Goal: Task Accomplishment & Management: Manage account settings

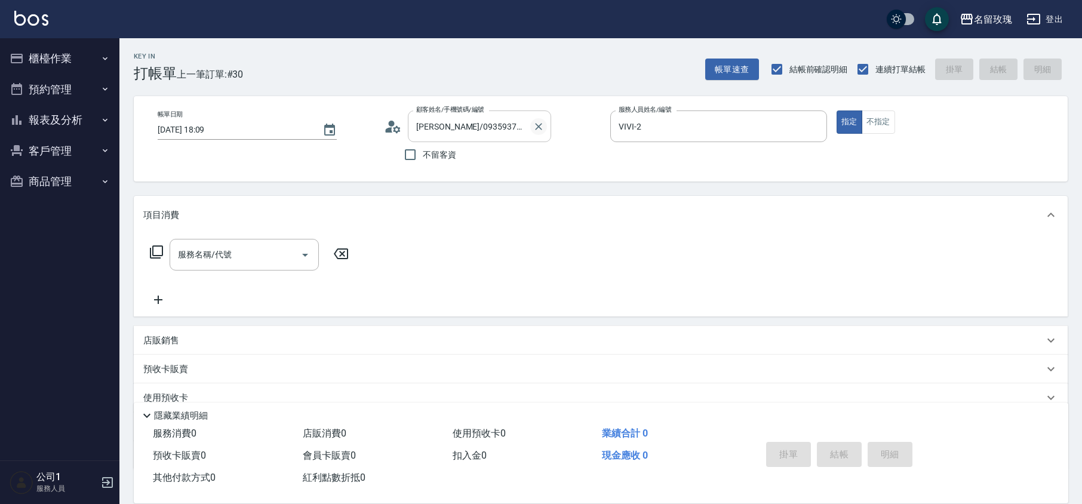
scroll to position [78, 0]
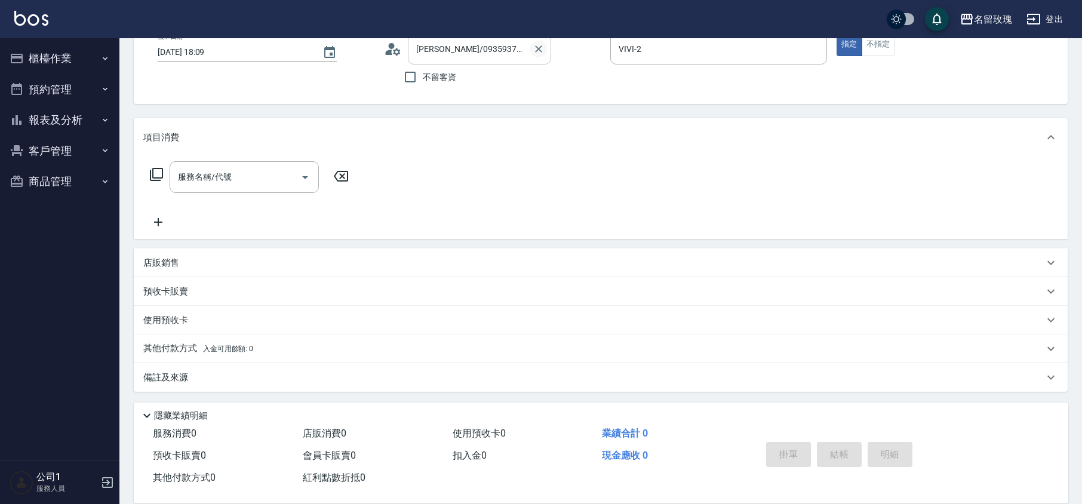
click at [536, 44] on icon "Clear" at bounding box center [539, 49] width 12 height 12
click at [477, 49] on input "顧客姓名/手機號碼/編號" at bounding box center [470, 48] width 115 height 21
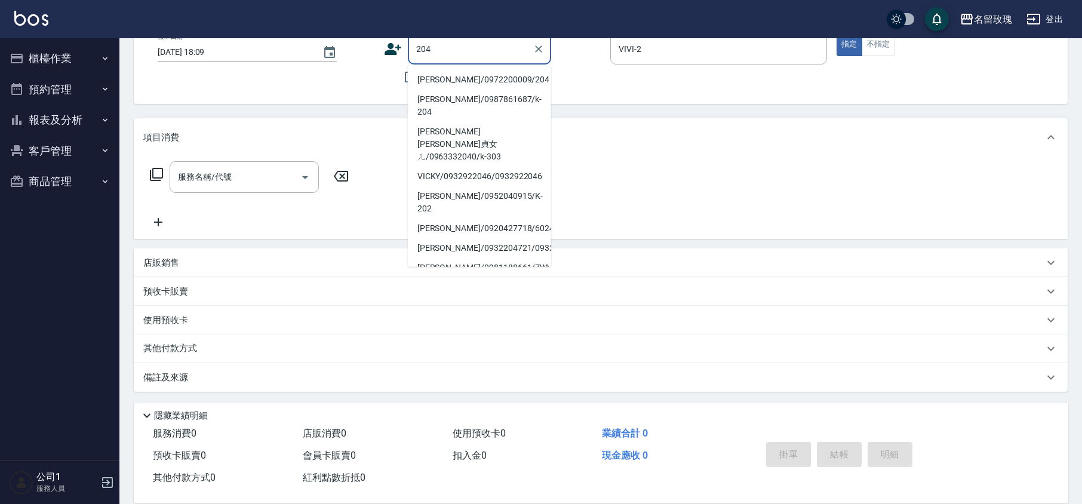
click at [453, 75] on li "[PERSON_NAME]/0972200009/204" at bounding box center [479, 80] width 143 height 20
type input "[PERSON_NAME]/0972200009/204"
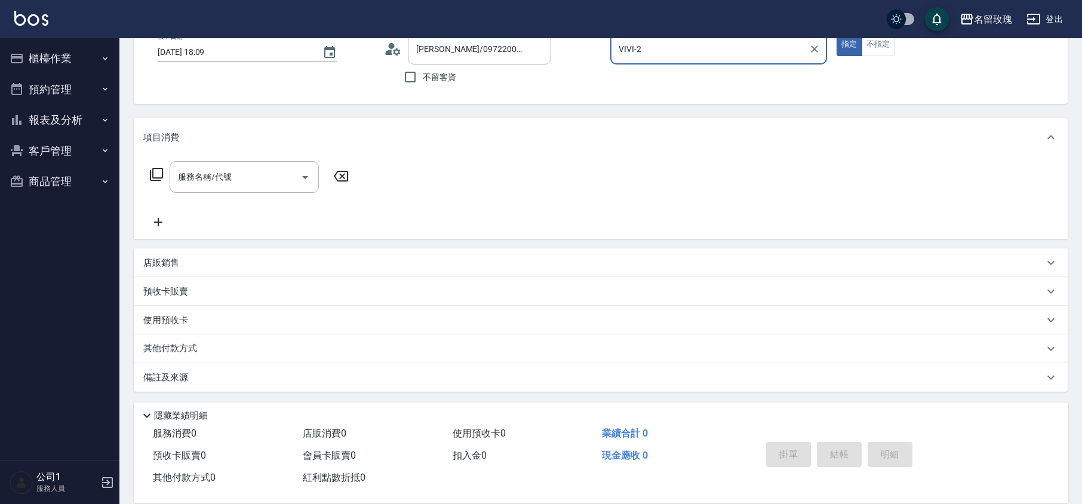
type input "KELLY-5"
click at [193, 318] on icon at bounding box center [195, 320] width 13 height 11
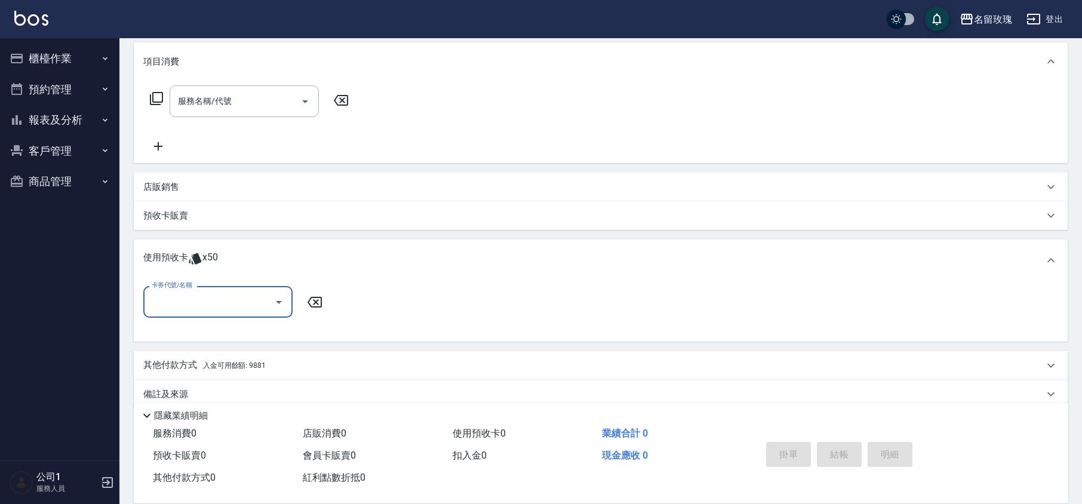
scroll to position [158, 0]
click at [272, 299] on icon "Open" at bounding box center [279, 298] width 14 height 14
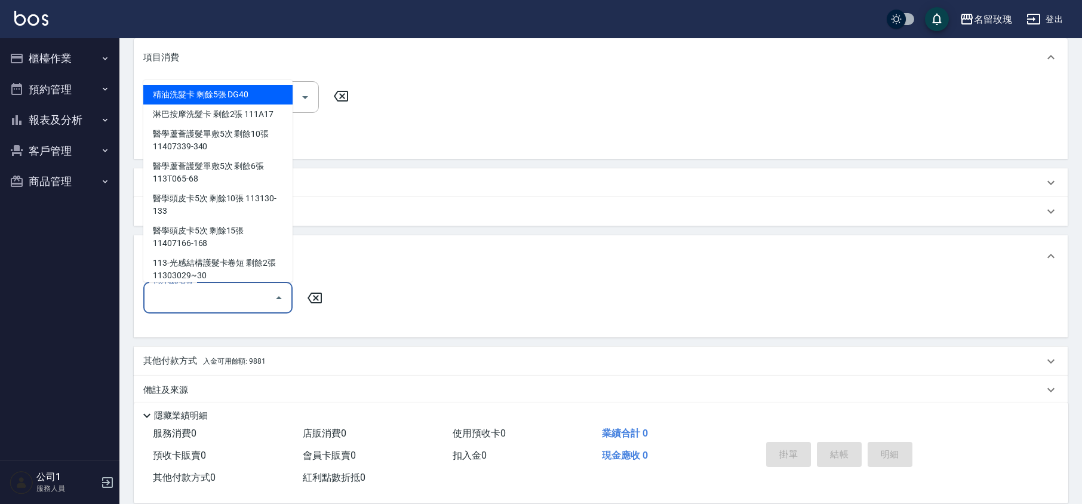
click at [203, 98] on div "精油洗髮卡 剩餘5張 DG40" at bounding box center [217, 95] width 149 height 20
type input "精油洗髮卡 DG40"
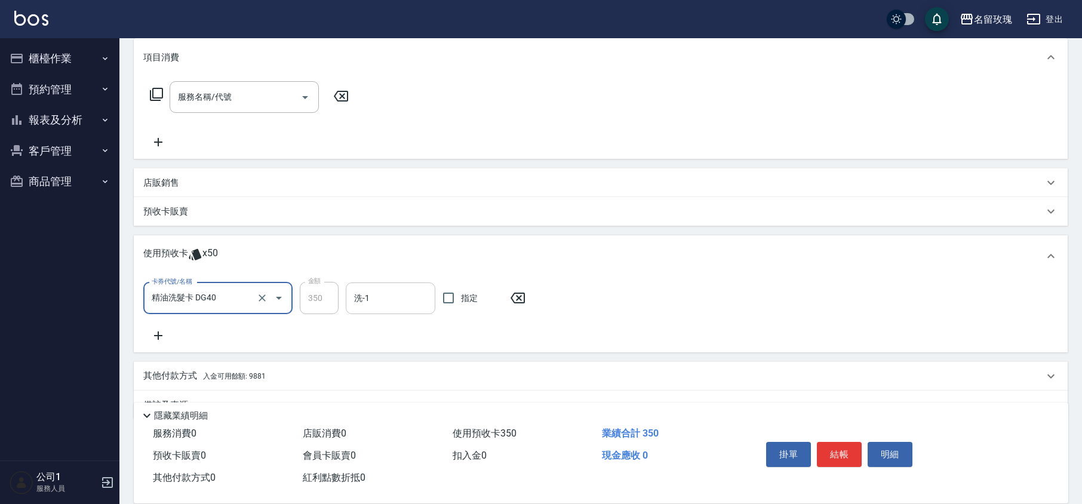
click at [388, 302] on input "洗-1" at bounding box center [390, 298] width 79 height 21
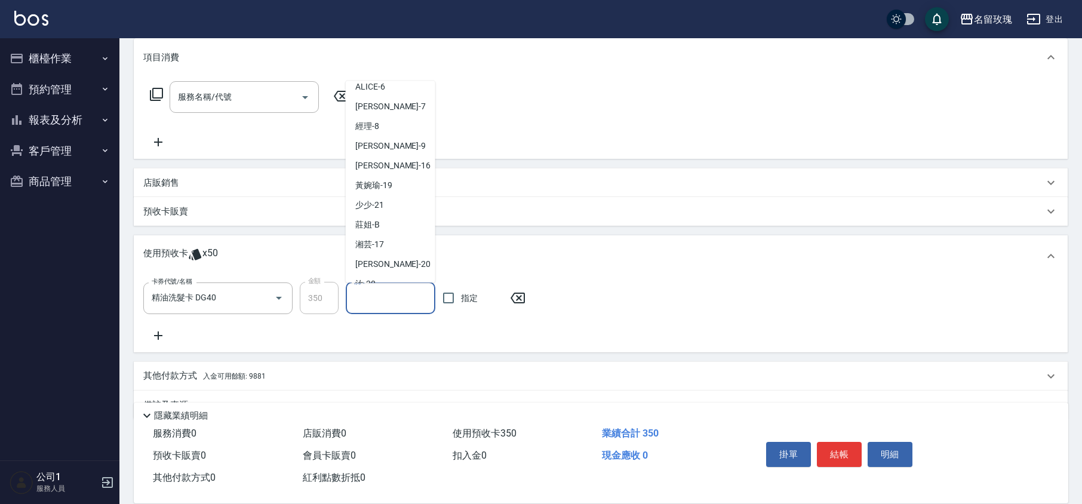
scroll to position [222, 0]
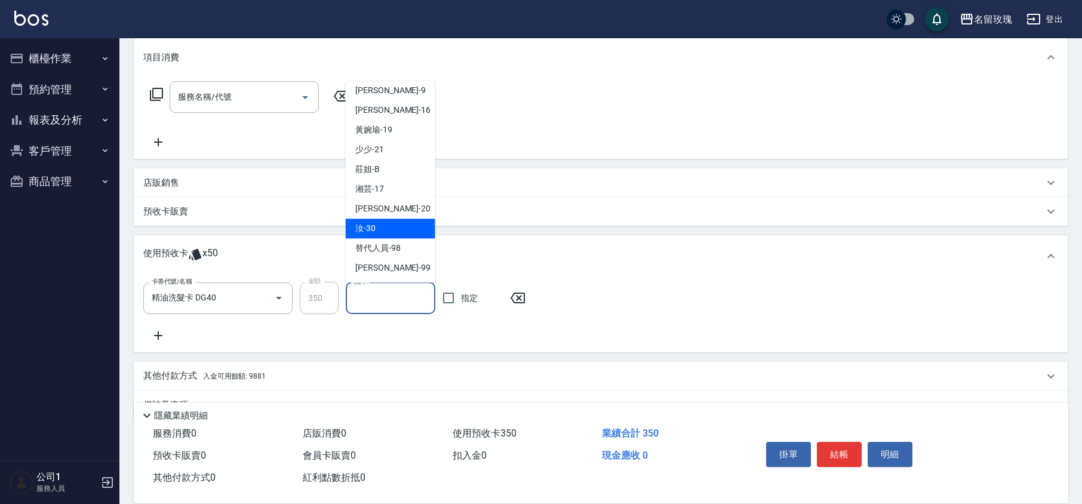
click at [386, 223] on div "汝 -30" at bounding box center [391, 229] width 90 height 20
type input "汝-30"
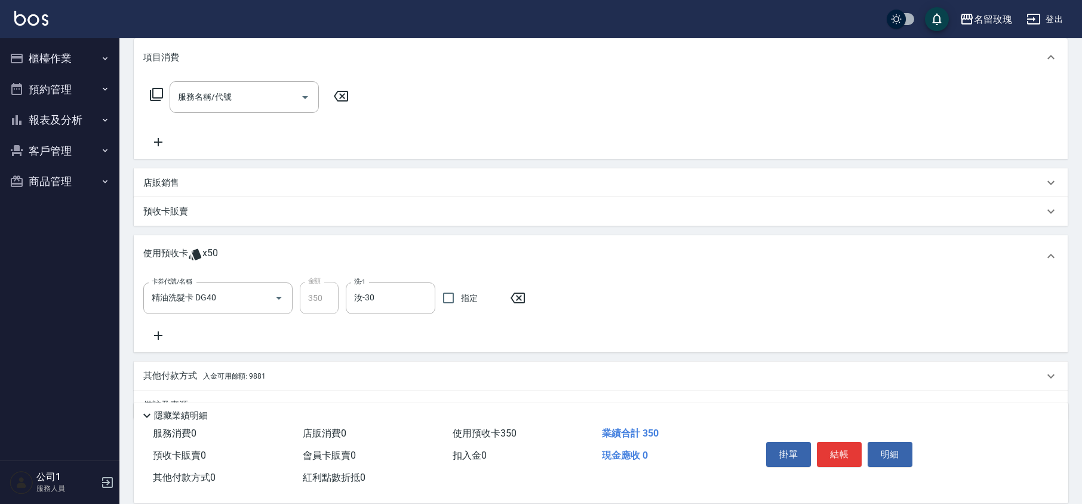
click at [383, 335] on div "卡券代號/名稱 精油洗髮卡 DG40 卡券代號/名稱 金額 350 金額 洗-1 汝-30 洗-1 指定" at bounding box center [600, 312] width 915 height 61
type input "[DATE] 18:52"
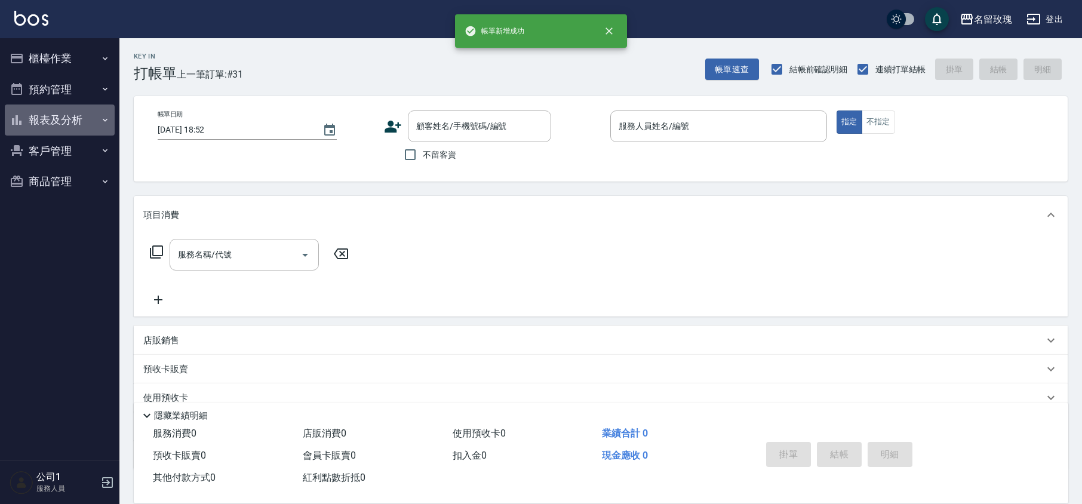
click at [82, 120] on button "報表及分析" at bounding box center [60, 120] width 110 height 31
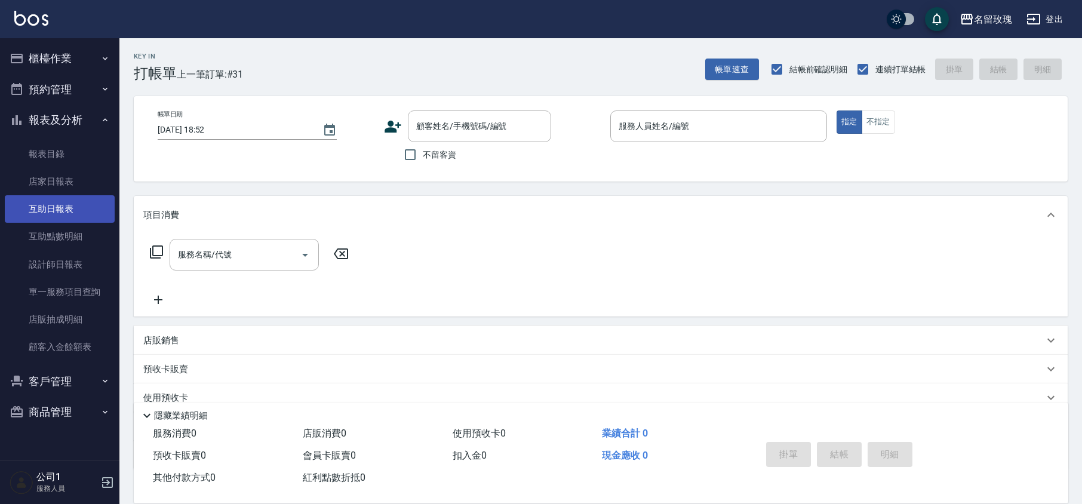
click at [68, 205] on link "互助日報表" at bounding box center [60, 208] width 110 height 27
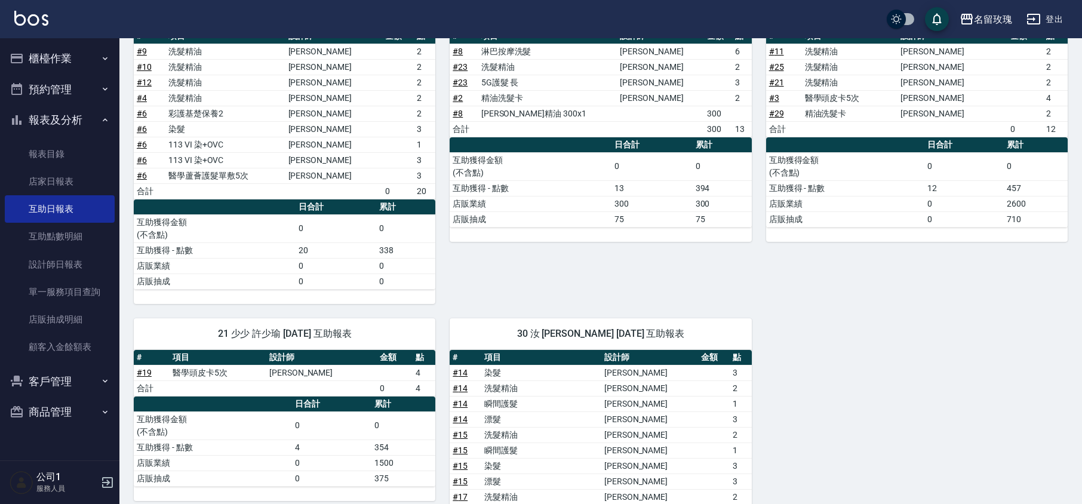
scroll to position [137, 0]
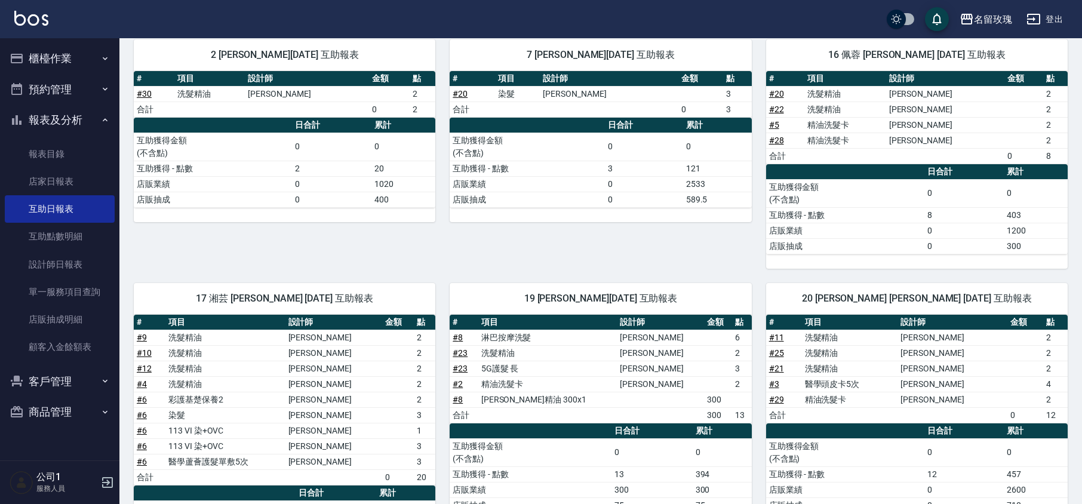
click at [47, 122] on button "報表及分析" at bounding box center [60, 120] width 110 height 31
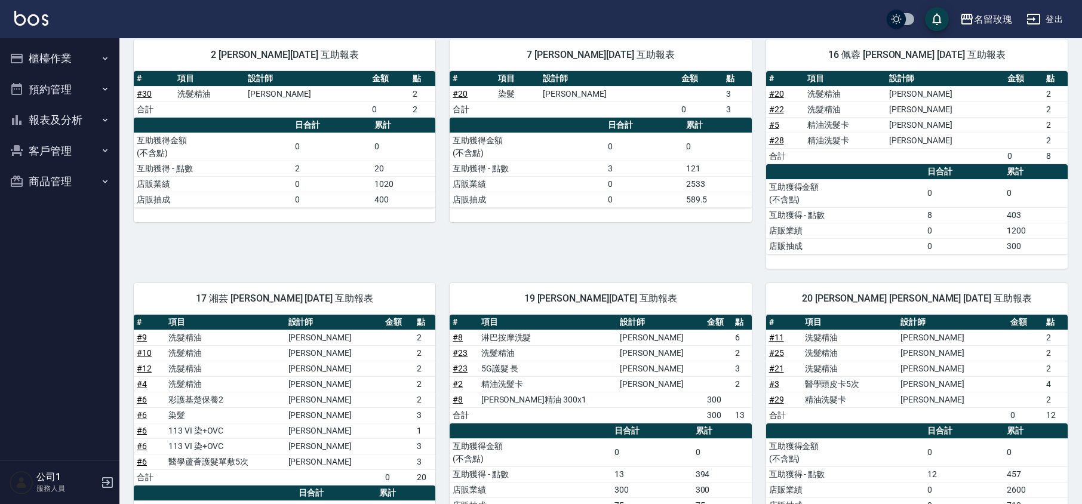
click at [70, 56] on button "櫃檯作業" at bounding box center [60, 58] width 110 height 31
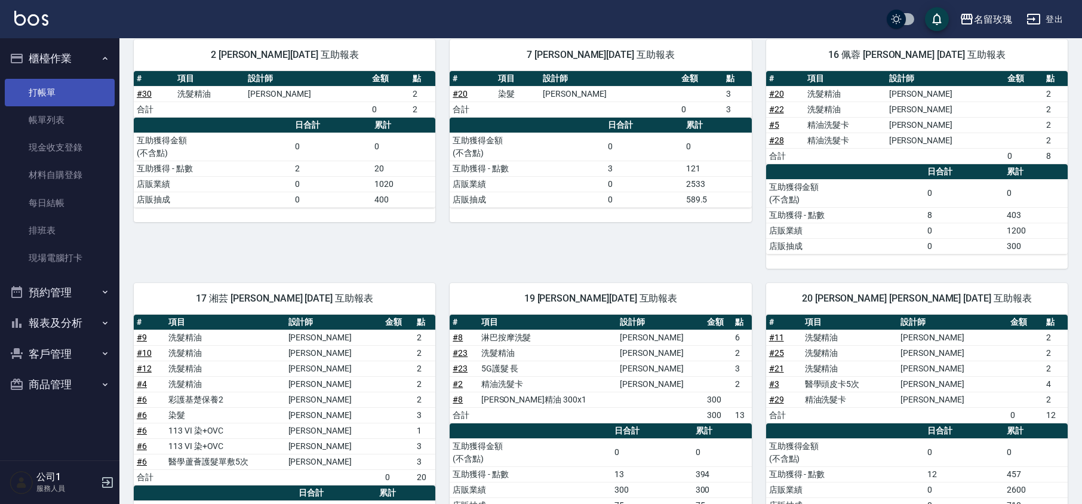
click at [59, 99] on link "打帳單" at bounding box center [60, 92] width 110 height 27
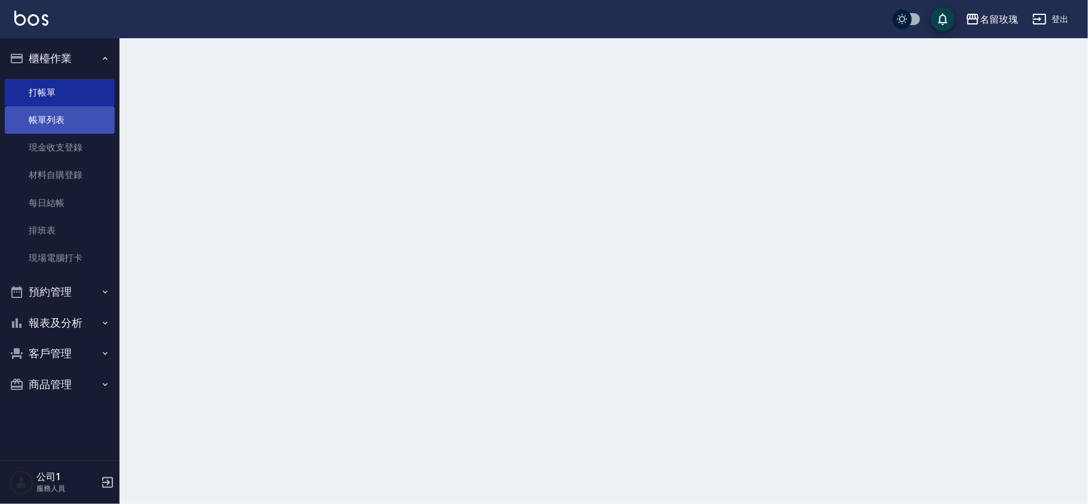
click at [79, 124] on link "帳單列表" at bounding box center [60, 119] width 110 height 27
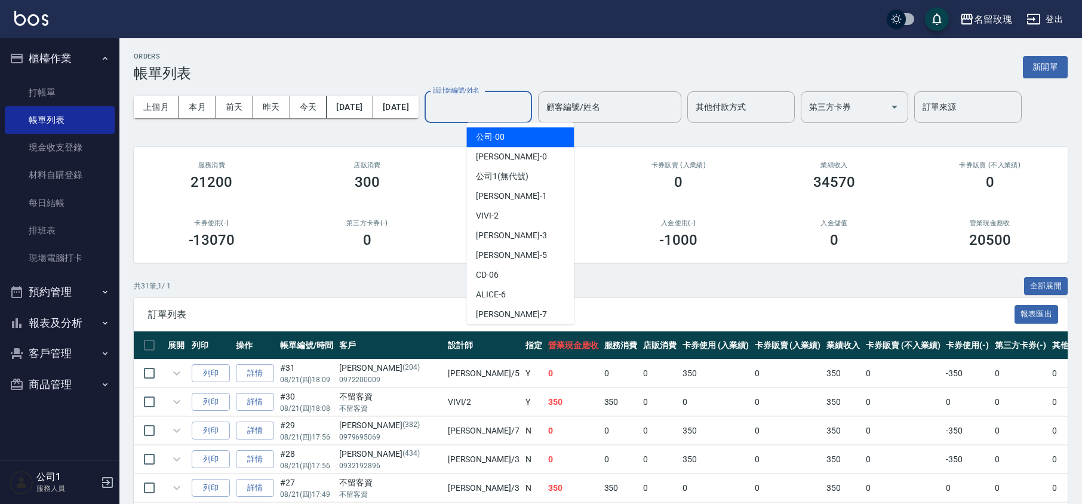
click at [514, 110] on div "設計師編號/姓名 設計師編號/姓名" at bounding box center [478, 107] width 107 height 32
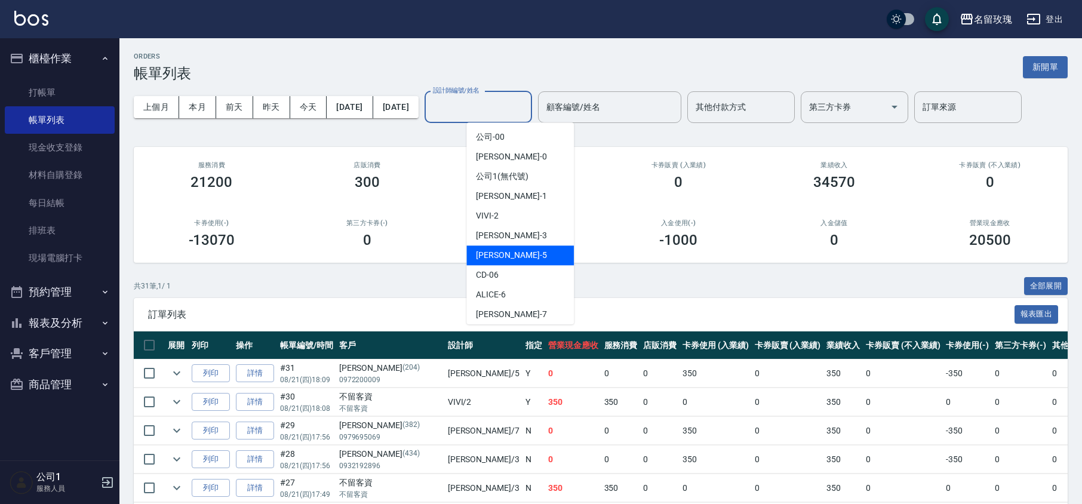
click at [484, 257] on span "[PERSON_NAME] -5" at bounding box center [511, 255] width 70 height 13
type input "KELLY-5"
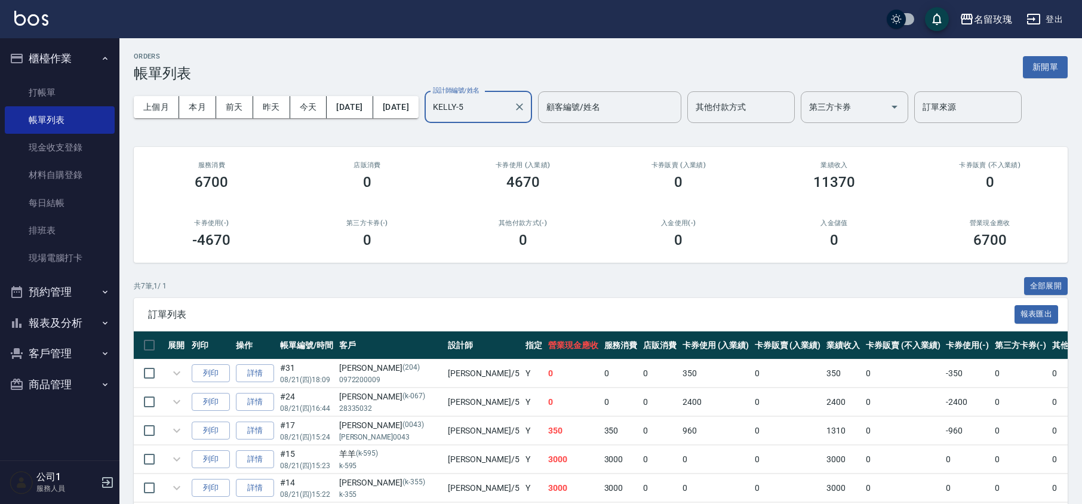
click at [500, 146] on div "ORDERS 帳單列表 新開單 上個月 本月 [DATE] [DATE] [DATE] [DATE] [DATE] 設計師編號/姓名 [PERSON_NAME…" at bounding box center [600, 322] width 963 height 569
click at [509, 106] on input "KELLY-5" at bounding box center [469, 107] width 79 height 21
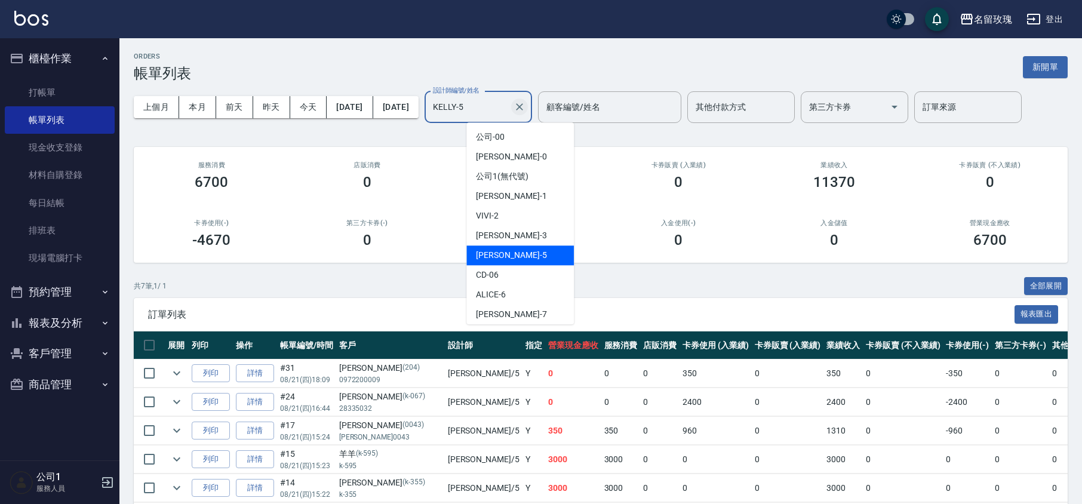
click at [526, 105] on icon "Clear" at bounding box center [520, 107] width 12 height 12
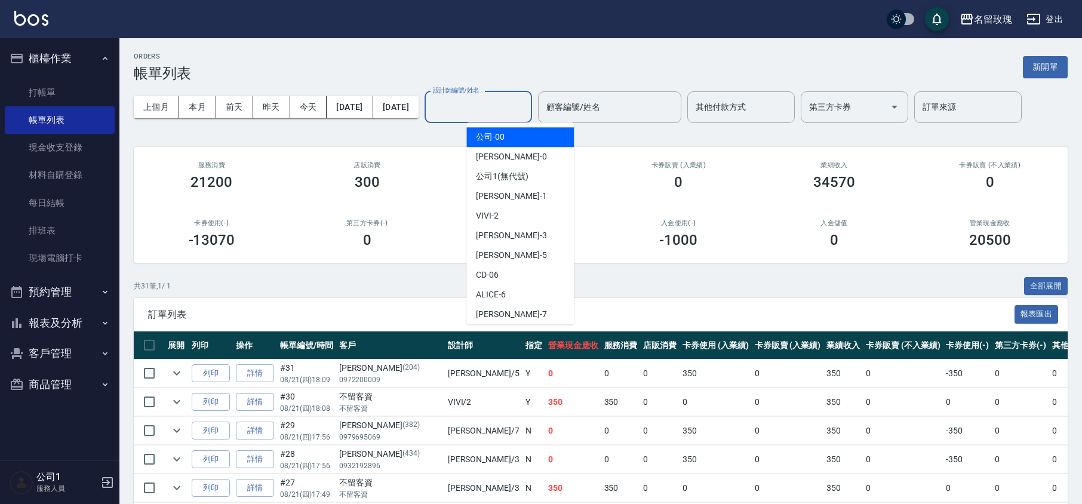
click at [489, 74] on div "ORDERS 帳單列表 新開單" at bounding box center [601, 67] width 934 height 29
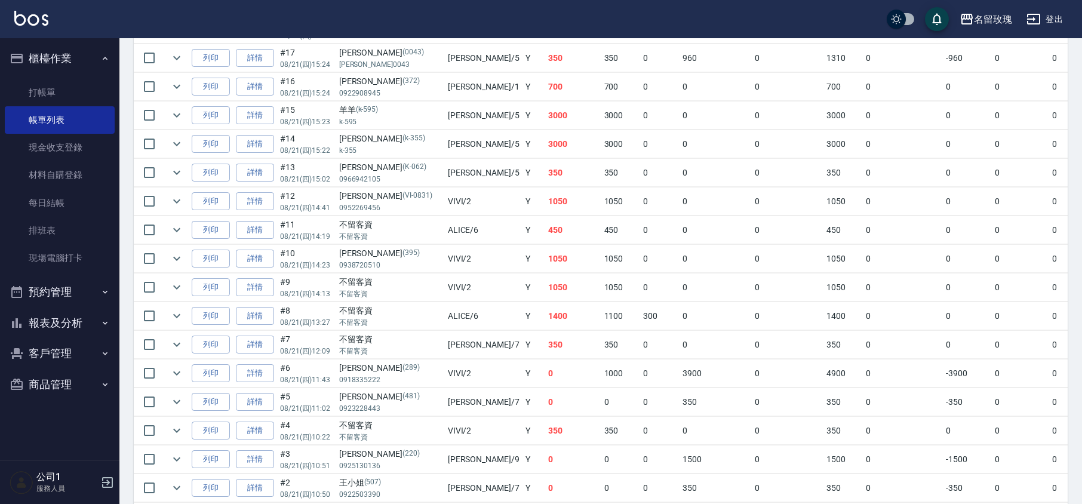
scroll to position [637, 0]
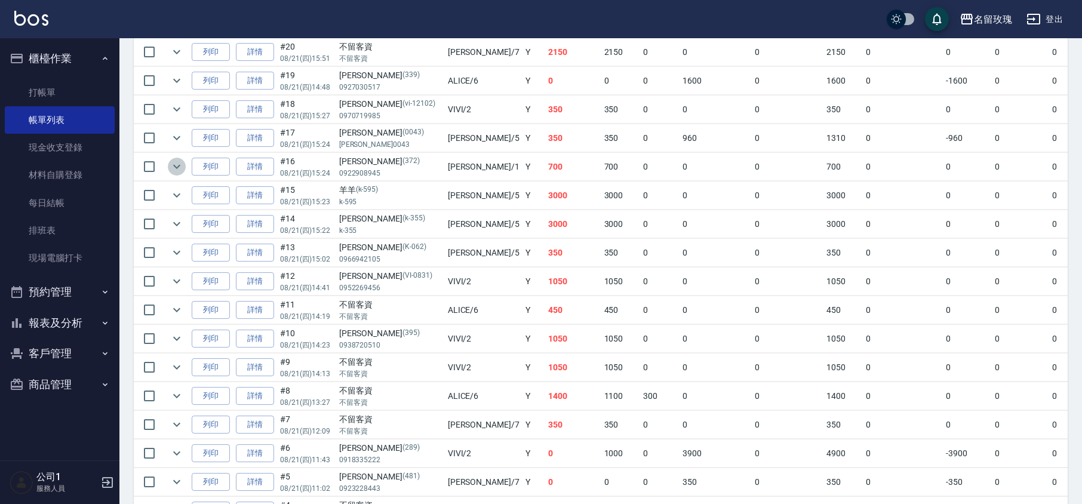
click at [173, 172] on icon "expand row" at bounding box center [177, 166] width 14 height 14
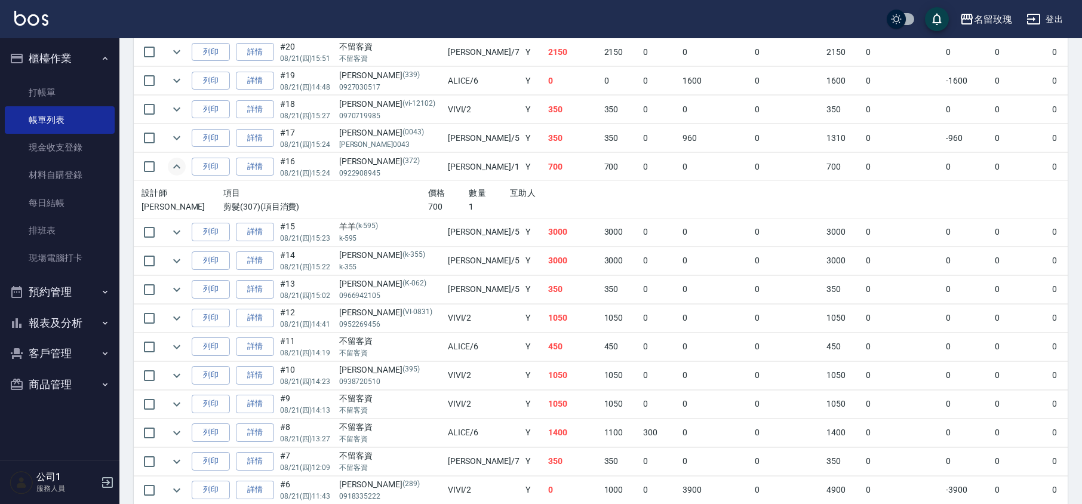
click at [177, 168] on icon "expand row" at bounding box center [176, 166] width 7 height 4
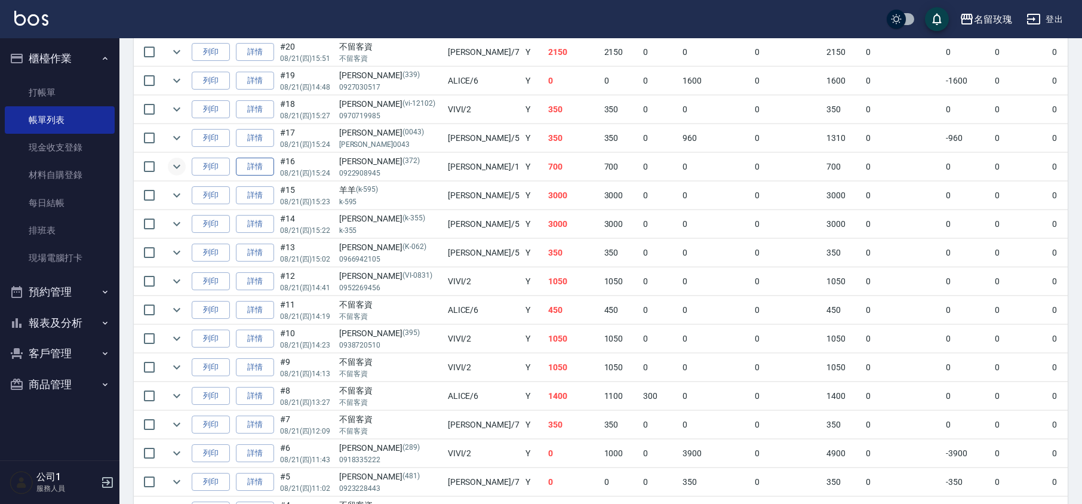
click at [263, 173] on link "詳情" at bounding box center [255, 167] width 38 height 19
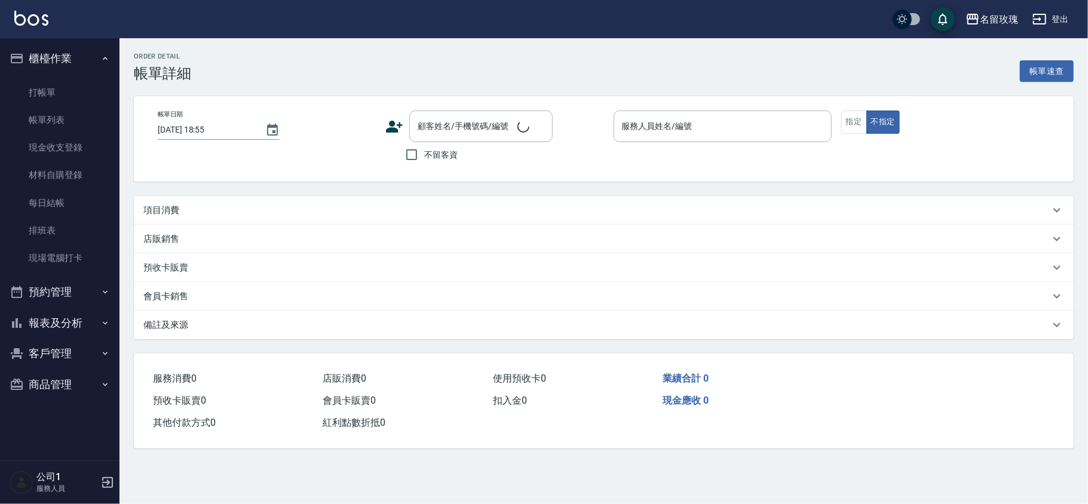
type input "[DATE] 15:24"
type input "[PERSON_NAME]-1"
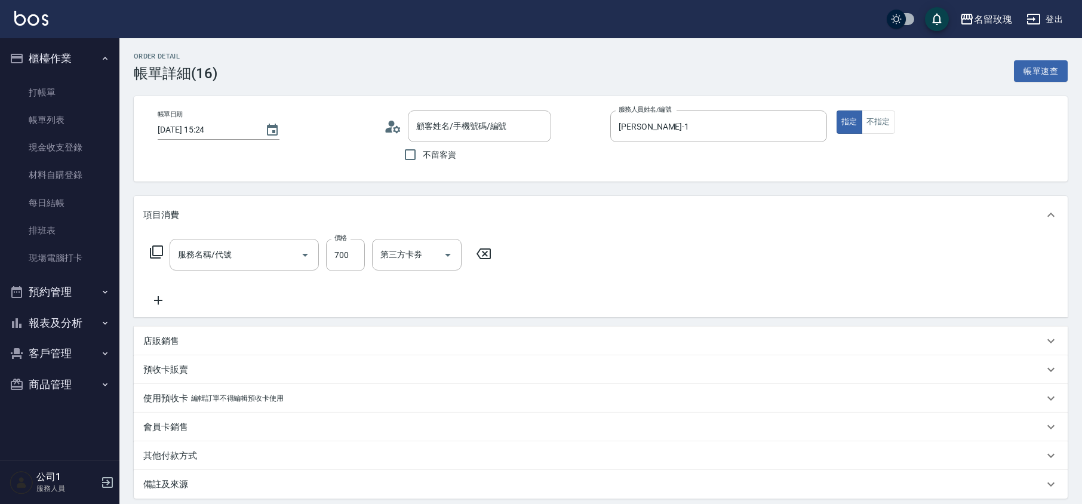
type input "剪髮(307)"
type input "[PERSON_NAME]/0922908945/372"
click at [475, 118] on input "[PERSON_NAME]/0922908945/372" at bounding box center [470, 126] width 115 height 21
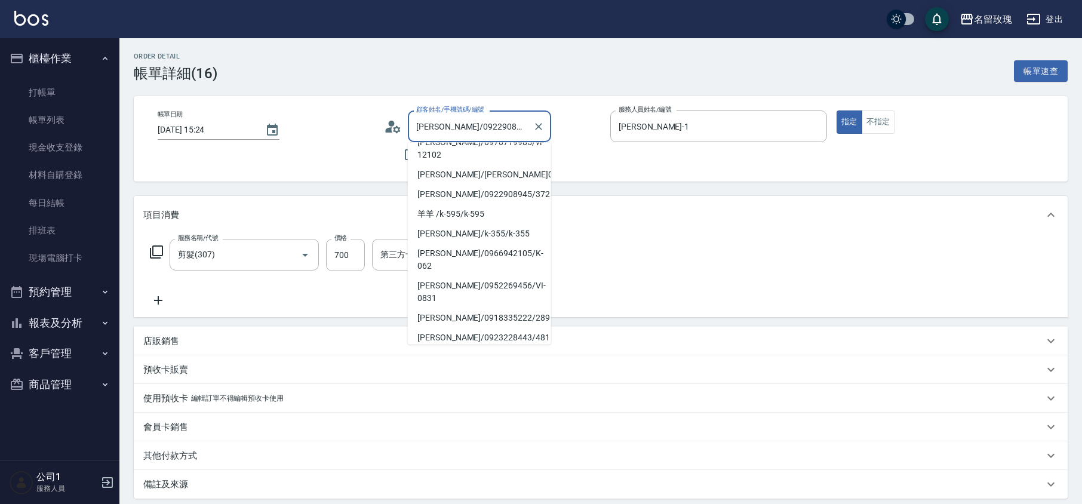
scroll to position [159, 0]
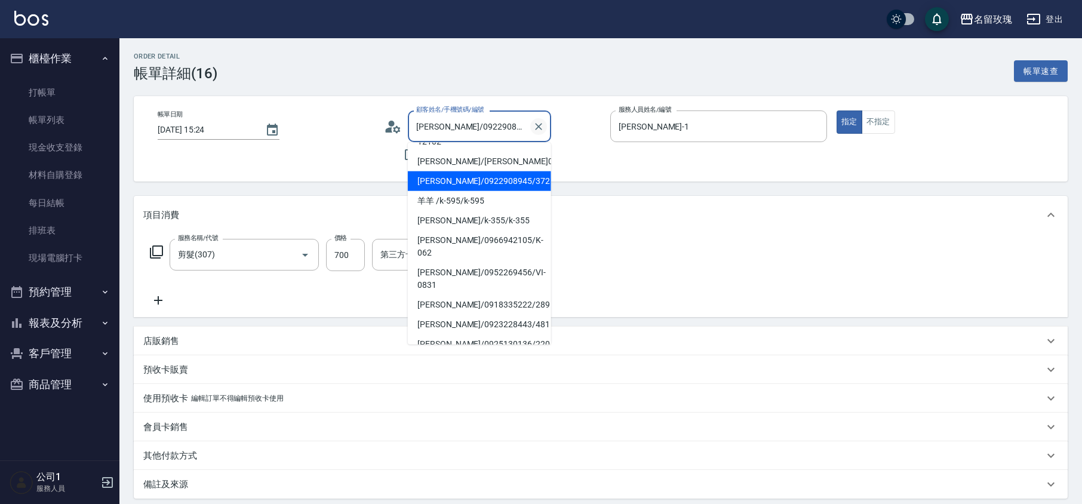
click at [543, 124] on icon "Clear" at bounding box center [539, 127] width 12 height 12
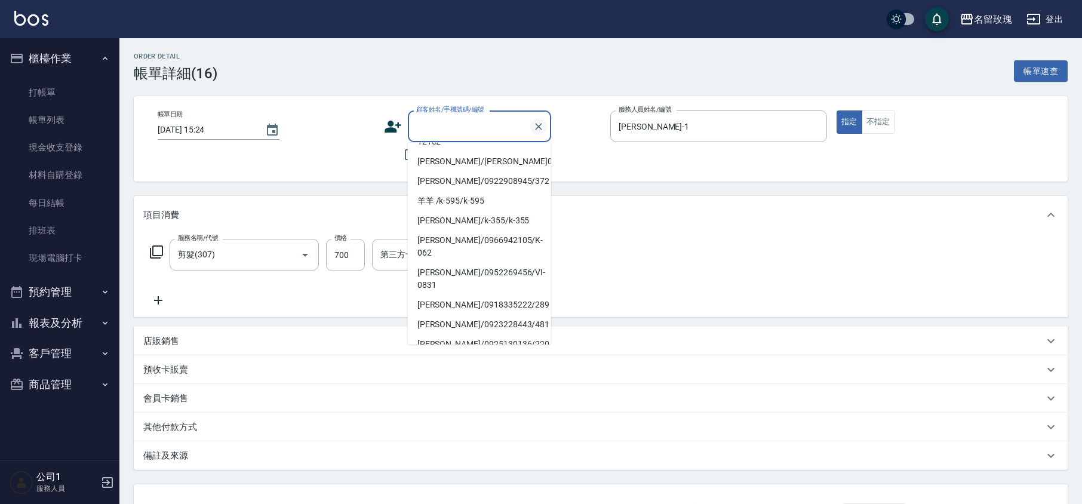
scroll to position [0, 0]
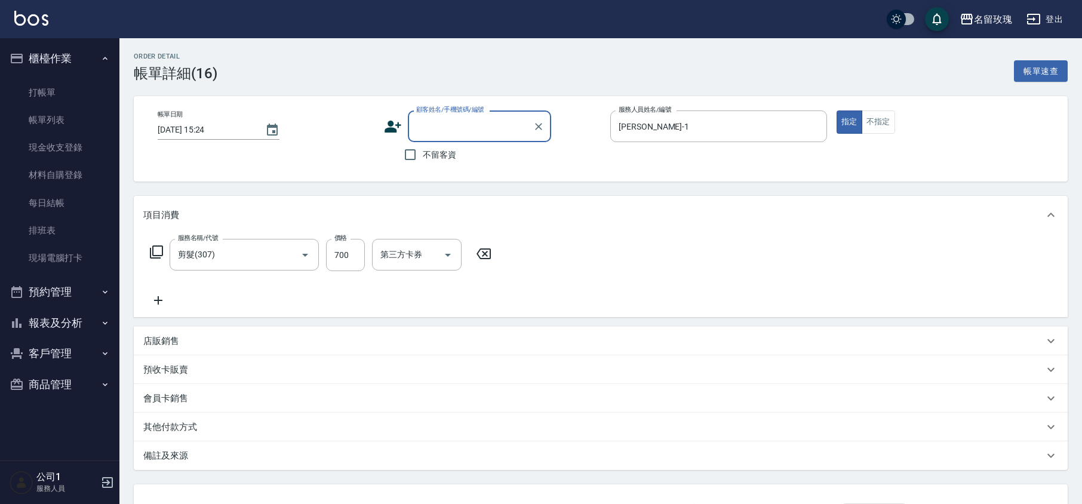
click at [511, 127] on input "顧客姓名/手機號碼/編號" at bounding box center [470, 126] width 115 height 21
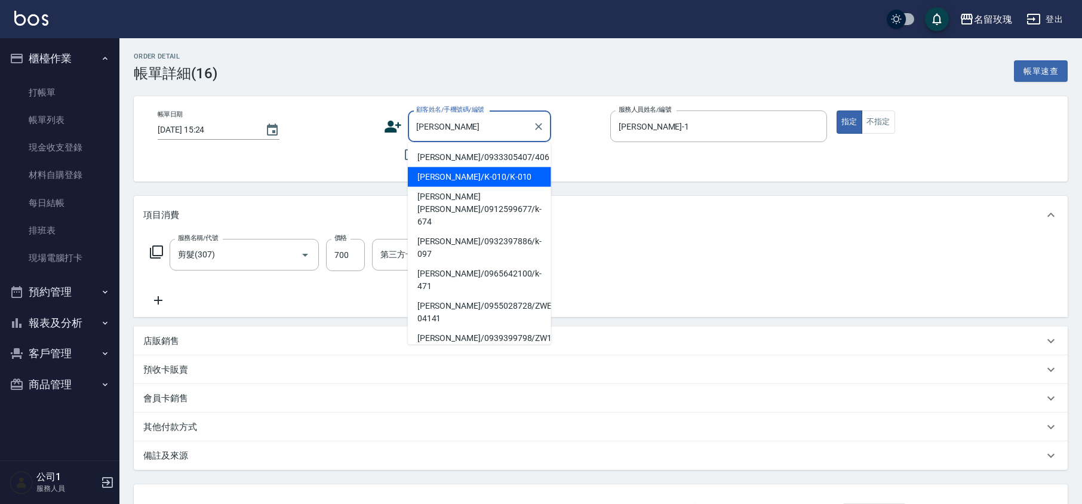
click at [502, 174] on li "[PERSON_NAME]/K-010/K-010" at bounding box center [479, 177] width 143 height 20
type input "[PERSON_NAME]/K-010/K-010"
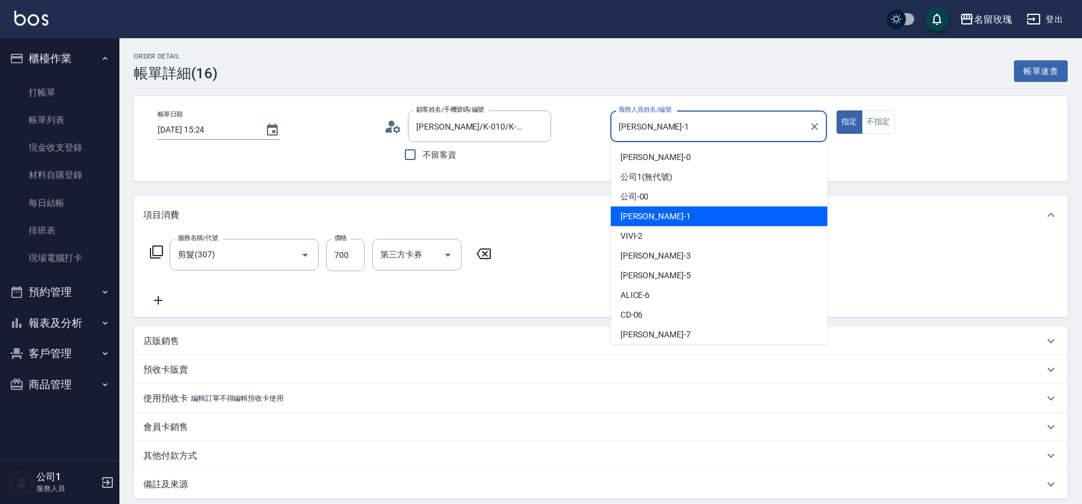
click at [646, 128] on input "[PERSON_NAME]-1" at bounding box center [710, 126] width 188 height 21
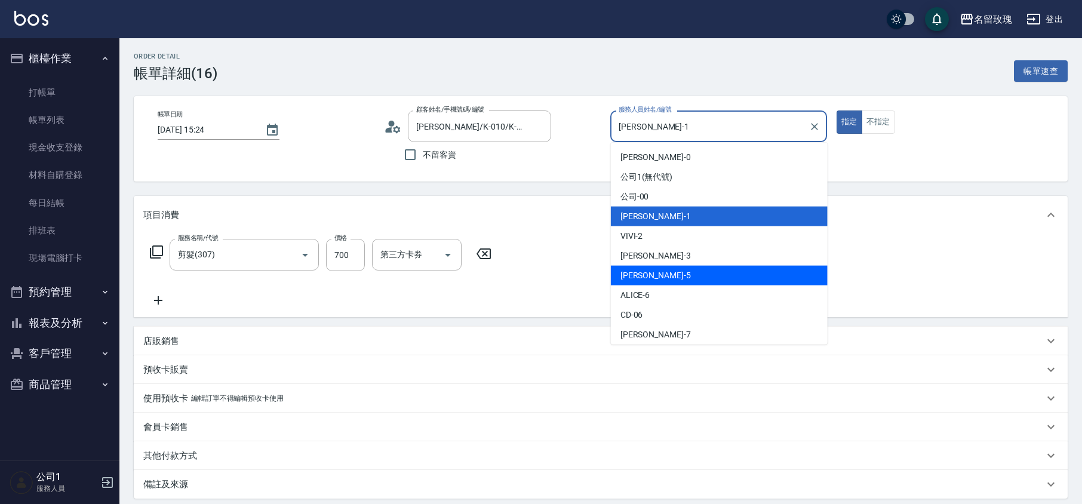
click at [669, 269] on div "[PERSON_NAME] -5" at bounding box center [719, 276] width 217 height 20
type input "KELLY-5"
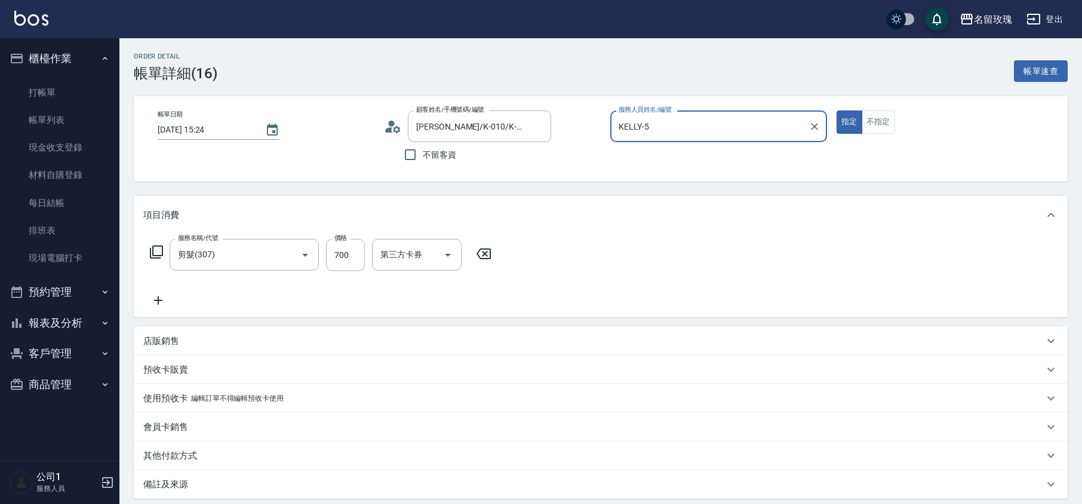
click at [583, 171] on div "帳單日期 [DATE] 15:24 顧客姓名/手機號碼/編號 [PERSON_NAME]/K-010/K-010 顧客姓名/手機號碼/編號 不留客資 服務人員…" at bounding box center [601, 138] width 934 height 85
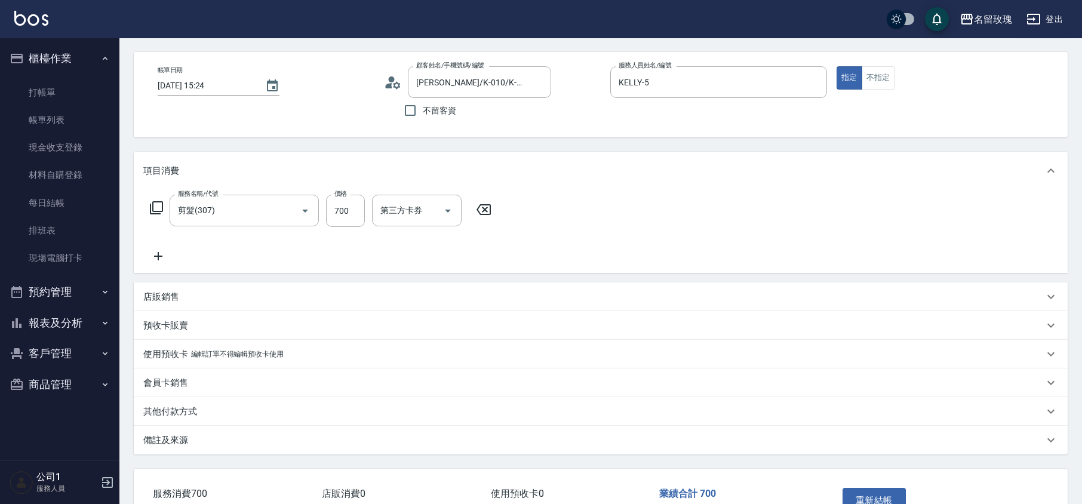
scroll to position [121, 0]
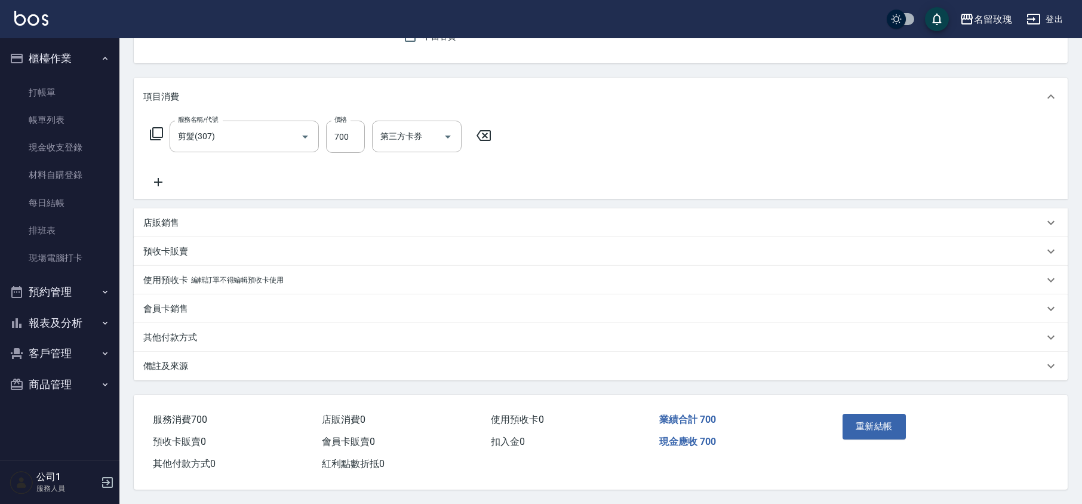
click at [392, 158] on div "服務名稱/代號 剪髮(307) 服務名稱/代號 價格 700 價格 第三方卡券 第三方卡券" at bounding box center [320, 155] width 355 height 69
click at [889, 422] on button "重新結帳" at bounding box center [874, 426] width 63 height 25
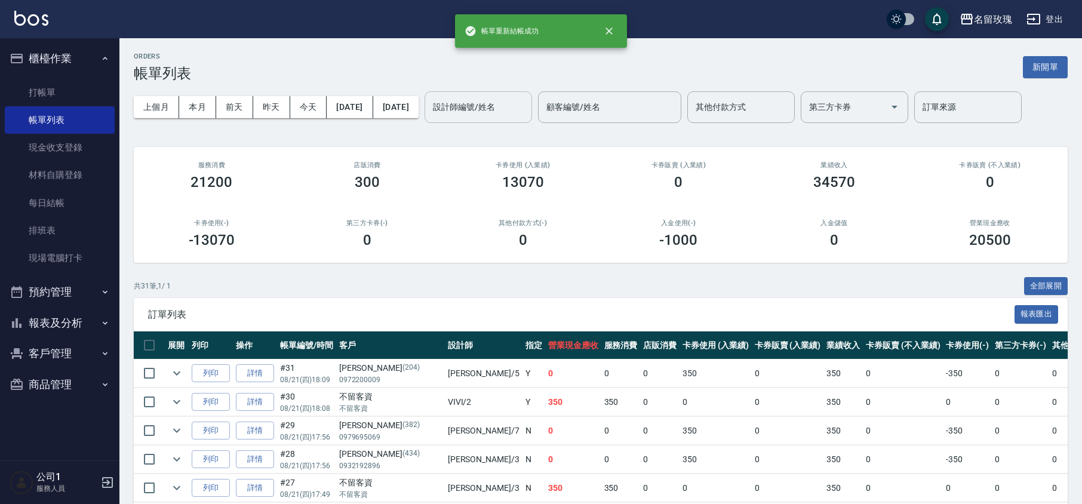
click at [527, 103] on input "設計師編號/姓名" at bounding box center [478, 107] width 97 height 21
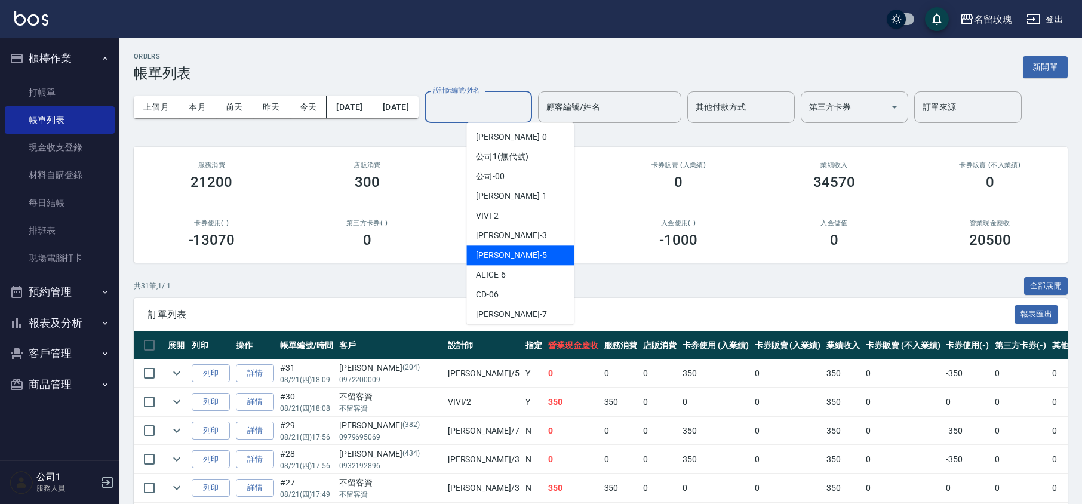
drag, startPoint x: 523, startPoint y: 248, endPoint x: 521, endPoint y: 233, distance: 15.6
click at [523, 249] on div "[PERSON_NAME] -5" at bounding box center [519, 255] width 107 height 20
type input "KELLY-5"
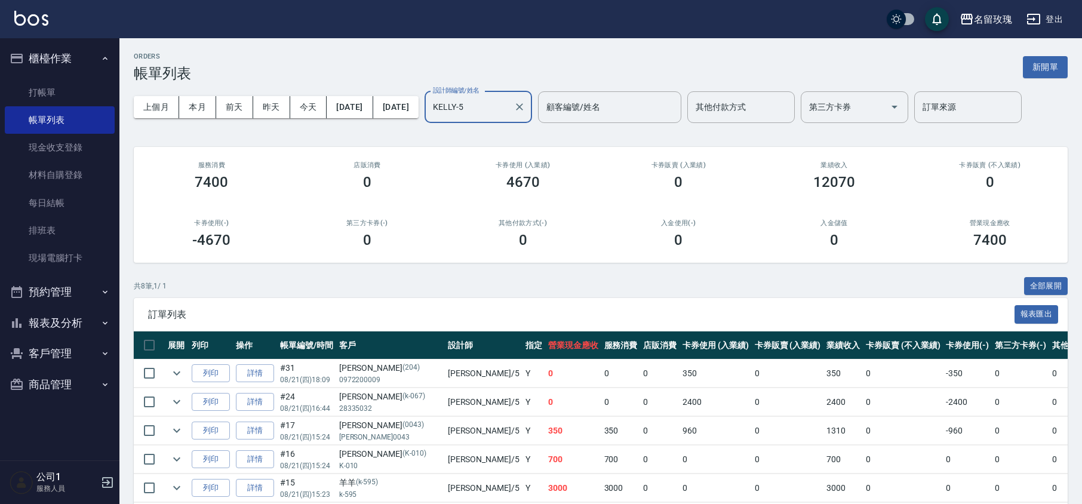
click at [552, 132] on div "上個月 本月 [DATE] [DATE] [DATE] [DATE] [DATE] 設計師編號/姓名 [PERSON_NAME]-5 設計師編號/姓名 顧客編…" at bounding box center [601, 107] width 934 height 51
click at [32, 99] on link "打帳單" at bounding box center [60, 92] width 110 height 27
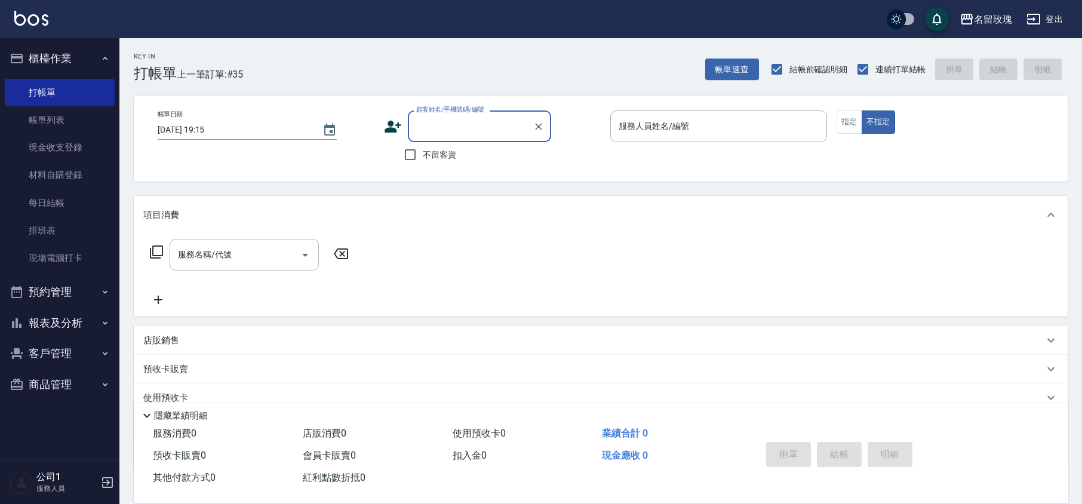
click at [438, 153] on span "不留客資" at bounding box center [439, 155] width 33 height 13
click at [423, 153] on input "不留客資" at bounding box center [410, 154] width 25 height 25
checkbox input "true"
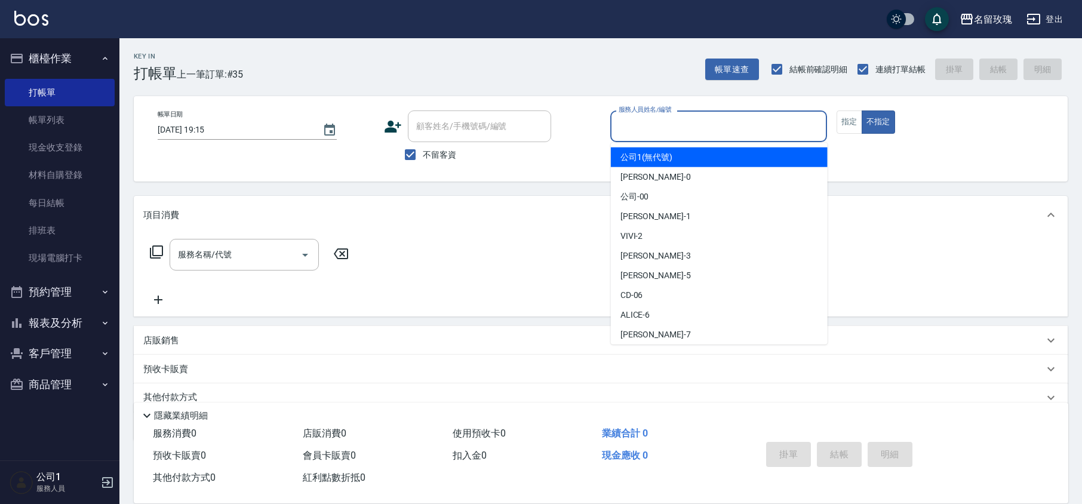
click at [738, 121] on input "服務人員姓名/編號" at bounding box center [719, 126] width 206 height 21
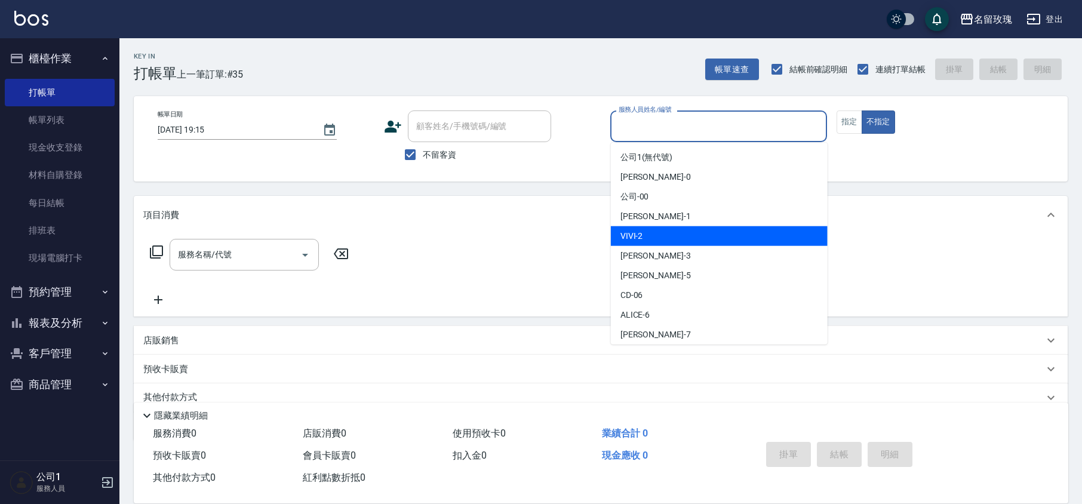
click at [719, 240] on div "VIVI -2" at bounding box center [719, 236] width 217 height 20
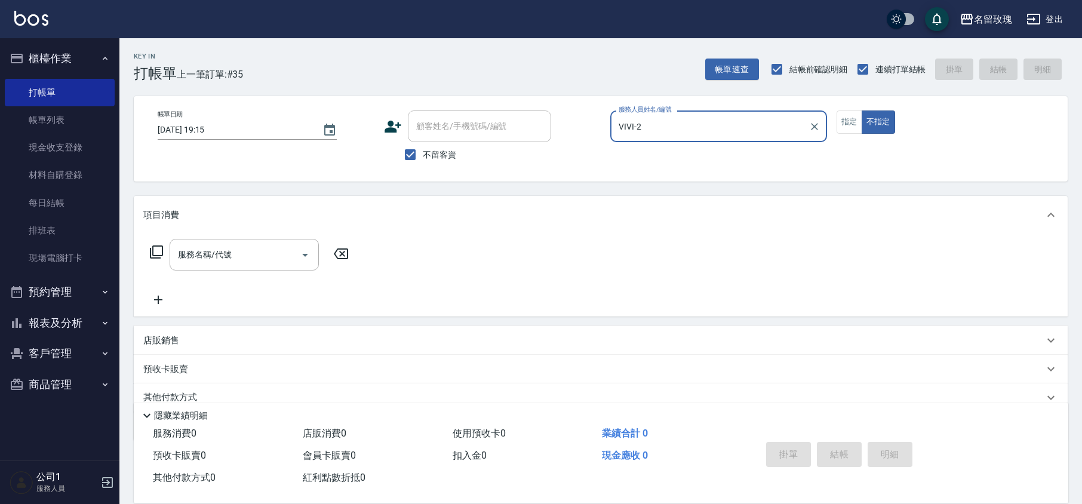
type input "VIVI-2"
click at [160, 256] on icon at bounding box center [156, 252] width 14 height 14
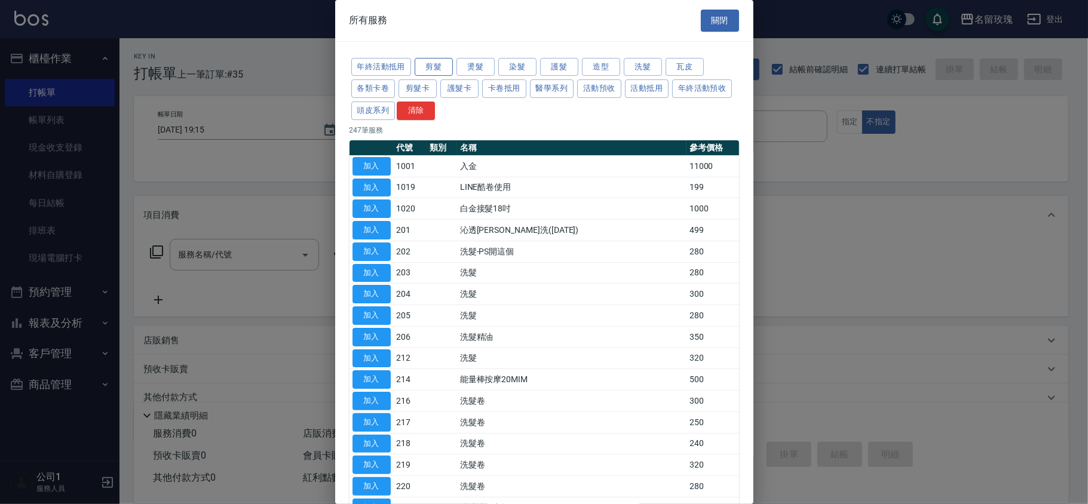
click at [448, 64] on button "剪髮" at bounding box center [433, 67] width 38 height 19
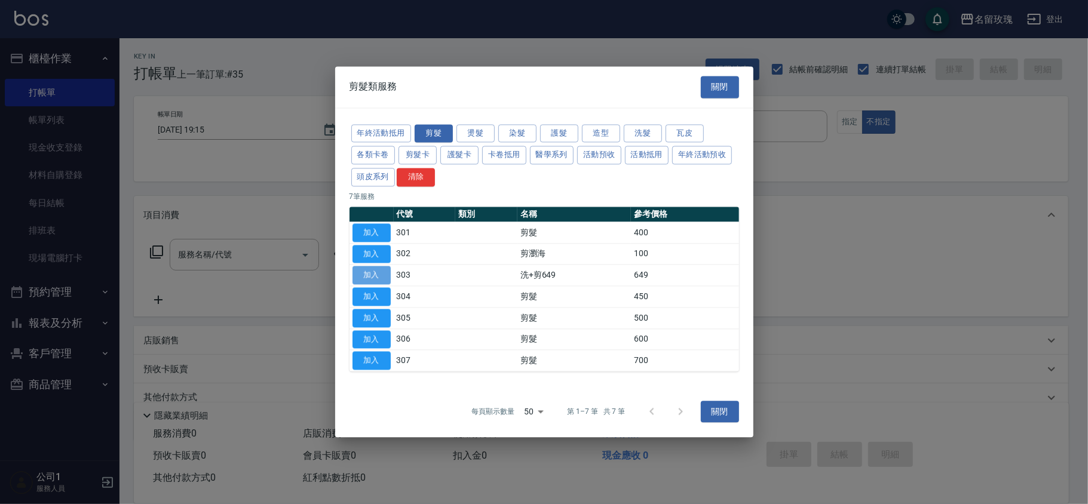
click at [380, 279] on button "加入" at bounding box center [371, 275] width 38 height 19
type input "洗+剪649(303)"
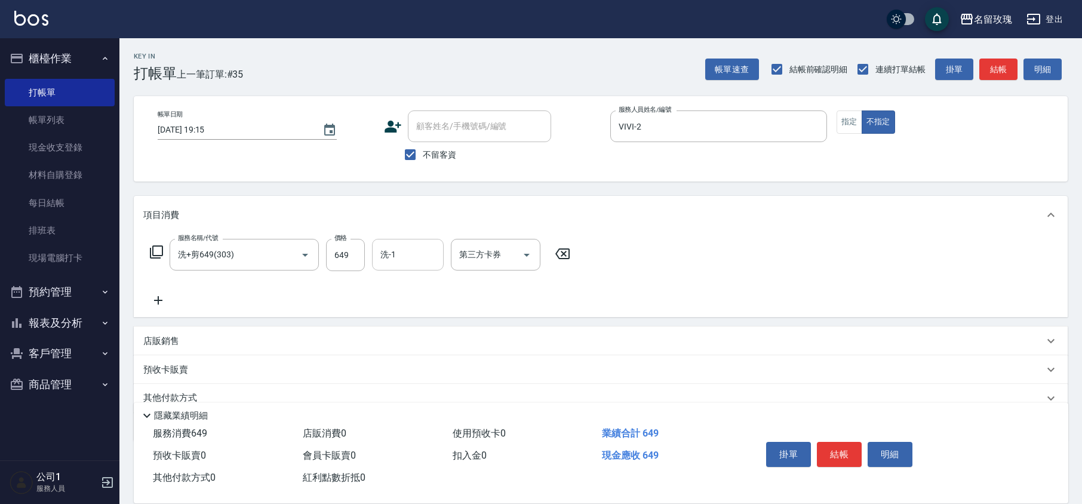
click at [389, 248] on div "洗-1 洗-1" at bounding box center [408, 255] width 72 height 32
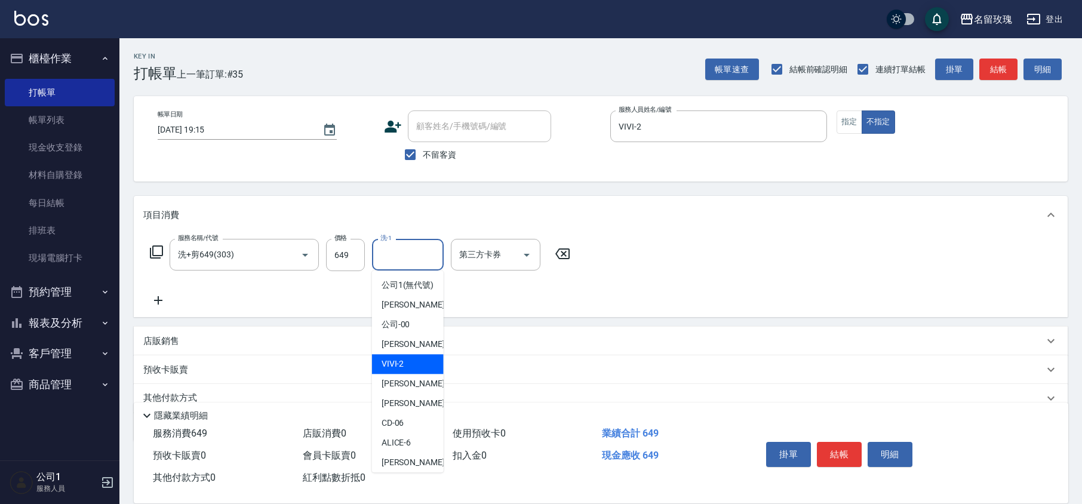
click at [404, 373] on div "VIVI -2" at bounding box center [408, 364] width 72 height 20
type input "VIVI-2"
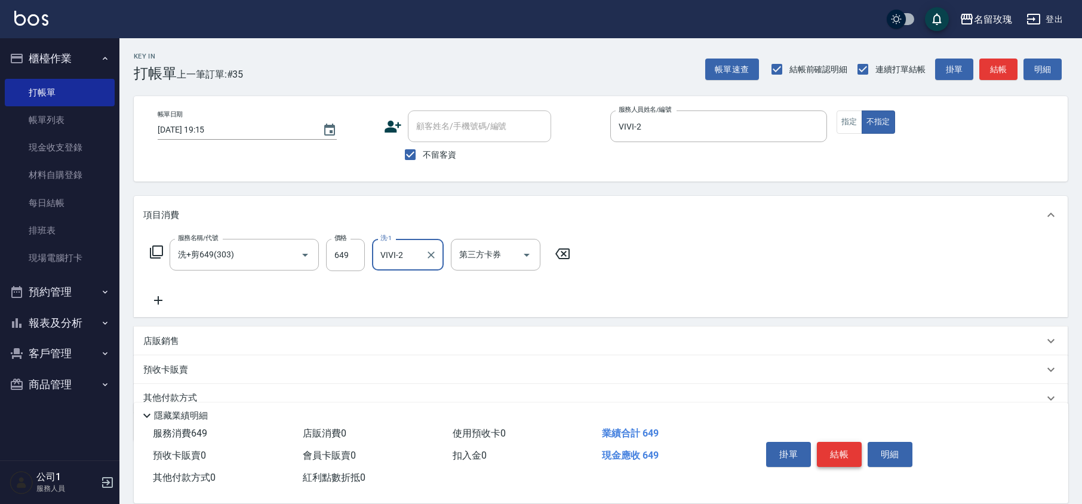
click at [835, 459] on button "結帳" at bounding box center [839, 454] width 45 height 25
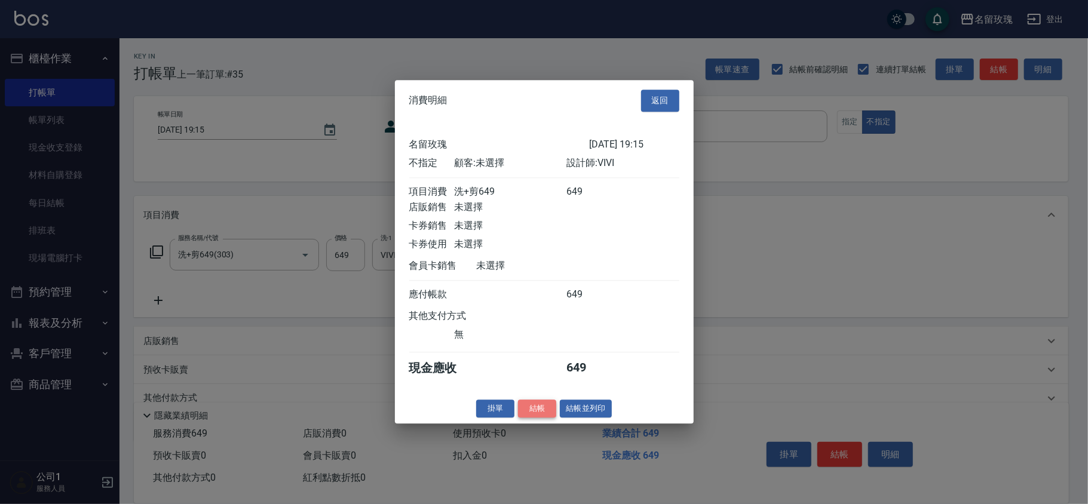
click at [530, 418] on button "結帳" at bounding box center [537, 409] width 38 height 19
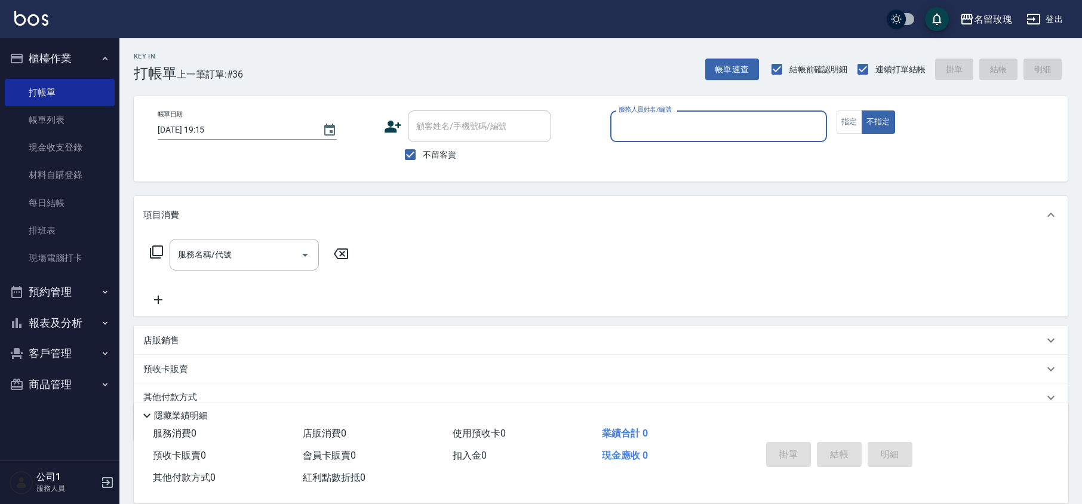
click at [397, 127] on icon at bounding box center [393, 127] width 18 height 18
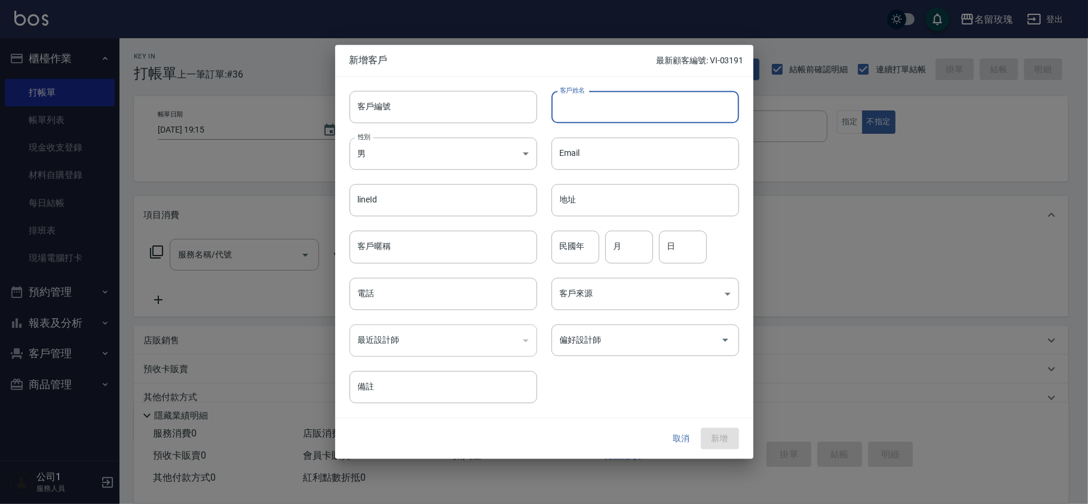
click at [640, 113] on input "客戶姓名" at bounding box center [645, 107] width 188 height 32
type input "[PERSON_NAME]"
click at [395, 101] on input "客戶編號" at bounding box center [443, 107] width 188 height 32
click at [583, 247] on input "民國年" at bounding box center [575, 247] width 48 height 32
type input "98"
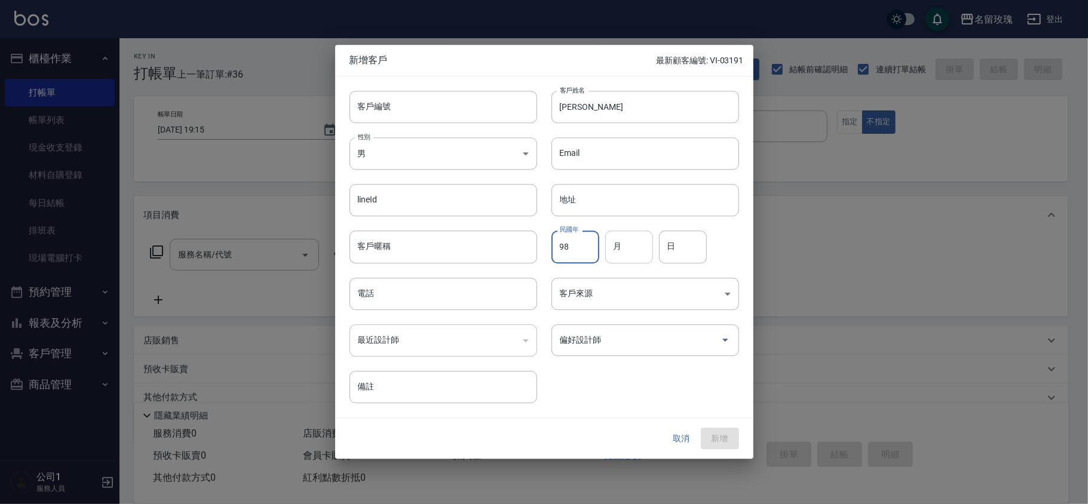
click at [635, 246] on input "月" at bounding box center [629, 247] width 48 height 32
type input "11"
type input "24"
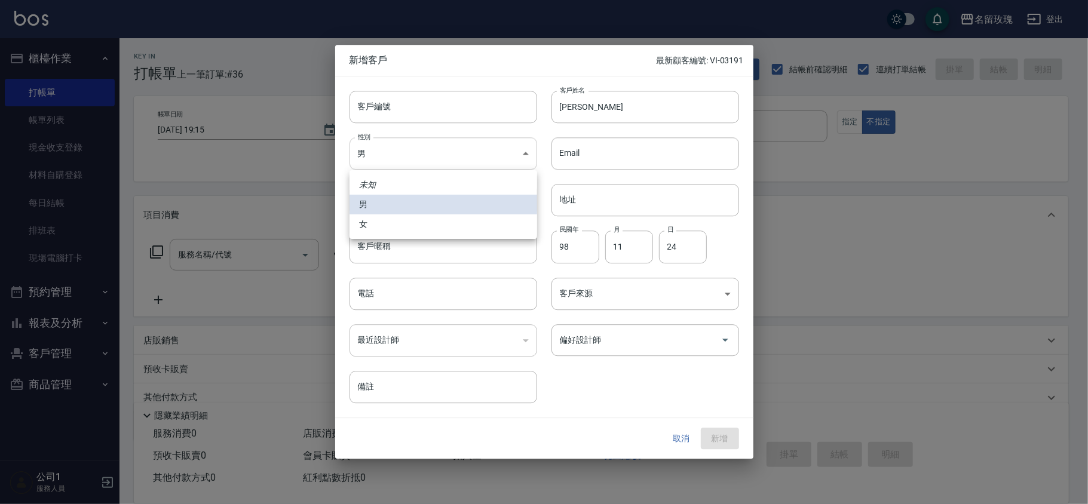
click at [441, 154] on body "名留玫瑰 登出 櫃檯作業 打帳單 帳單列表 現金收支登錄 材料自購登錄 每日結帳 排班表 現場電腦打卡 預約管理 預約管理 單日預約紀錄 單週預約紀錄 報表及…" at bounding box center [544, 276] width 1088 height 553
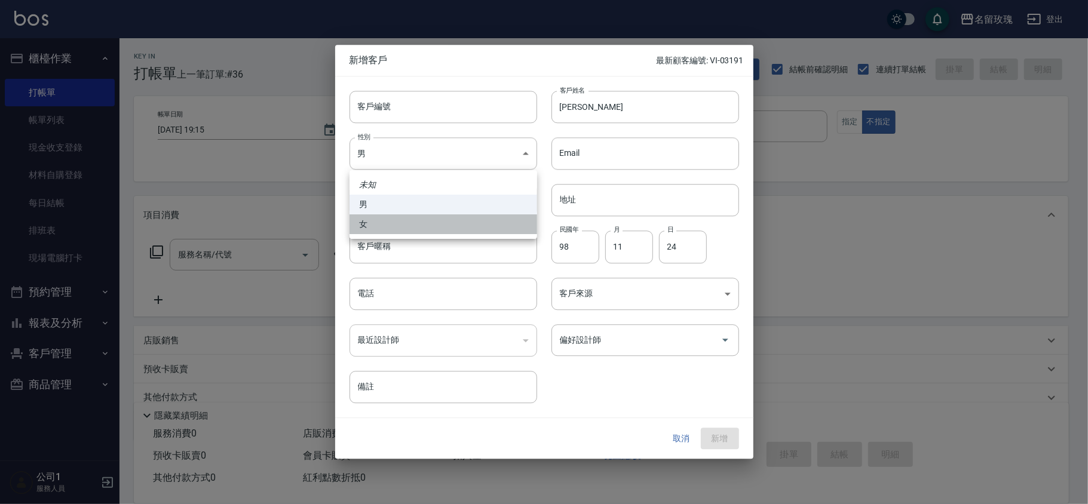
click at [400, 223] on li "女" at bounding box center [443, 224] width 188 height 20
type input "[DEMOGRAPHIC_DATA]"
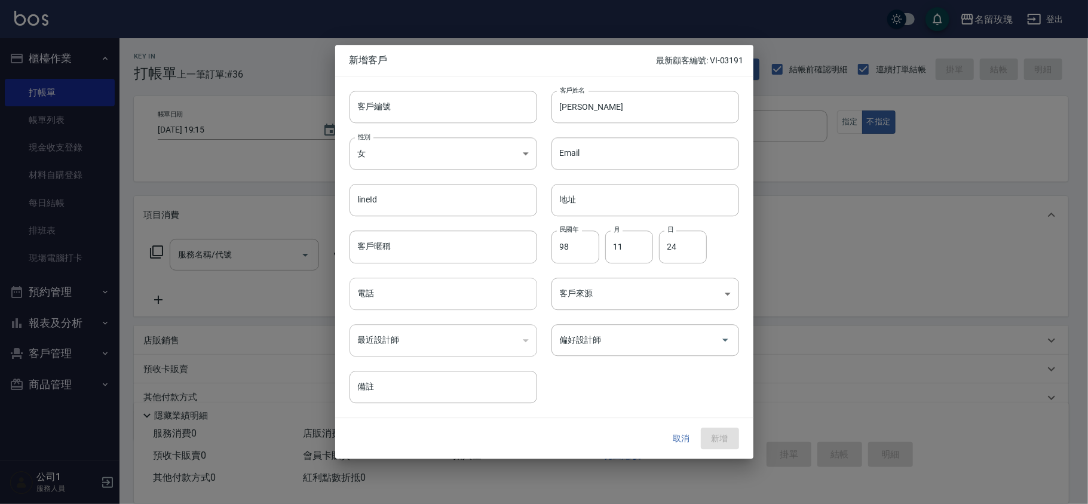
click at [402, 297] on input "電話" at bounding box center [443, 294] width 188 height 32
type input "0975839252"
click at [465, 340] on div "​" at bounding box center [443, 340] width 188 height 32
click at [612, 340] on input "偏好設計師" at bounding box center [636, 340] width 159 height 21
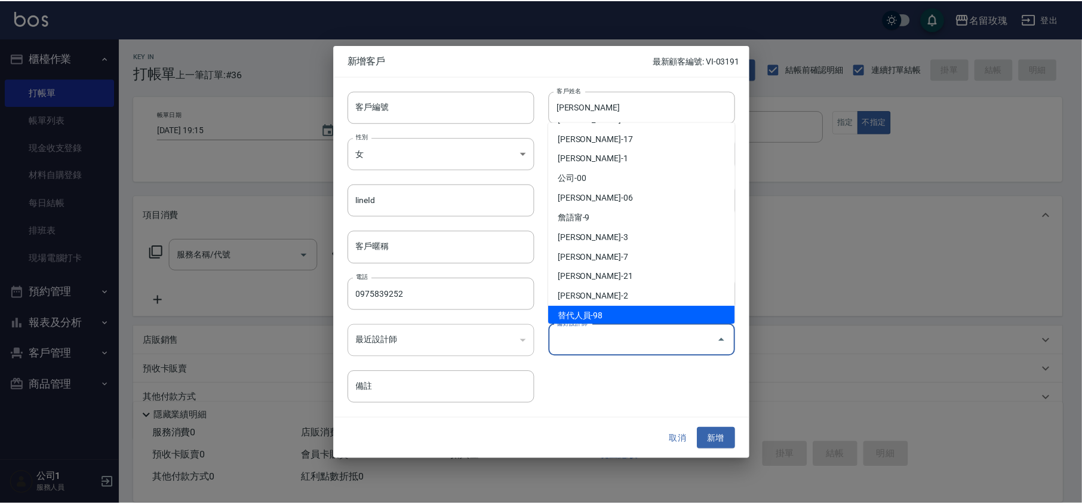
scroll to position [159, 0]
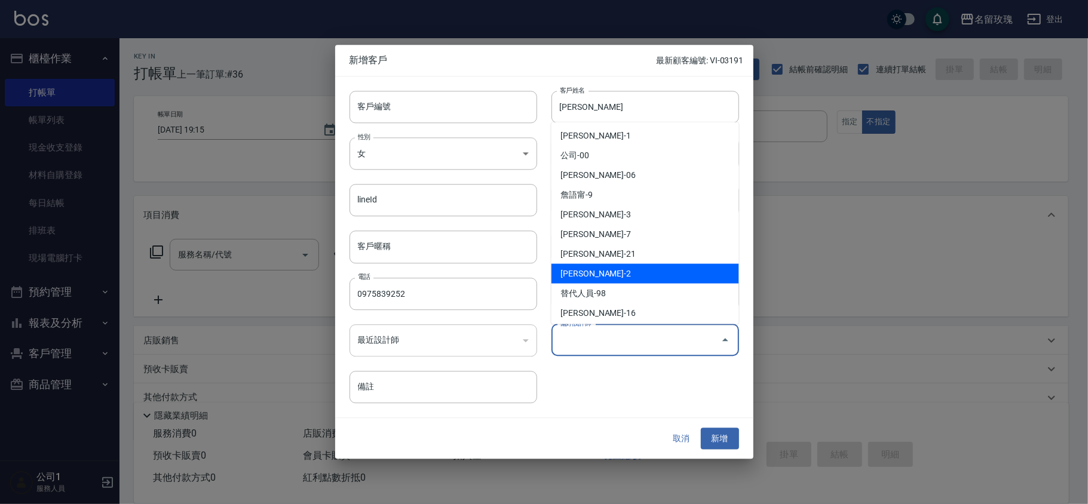
click at [613, 275] on li "[PERSON_NAME]-2" at bounding box center [645, 274] width 188 height 20
type input "[PERSON_NAME]"
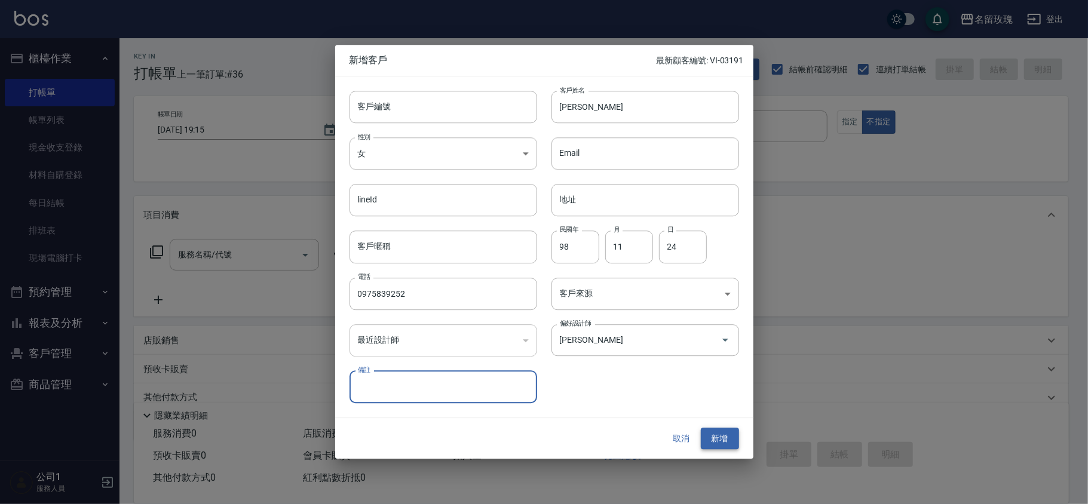
click at [717, 443] on button "新增" at bounding box center [720, 439] width 38 height 22
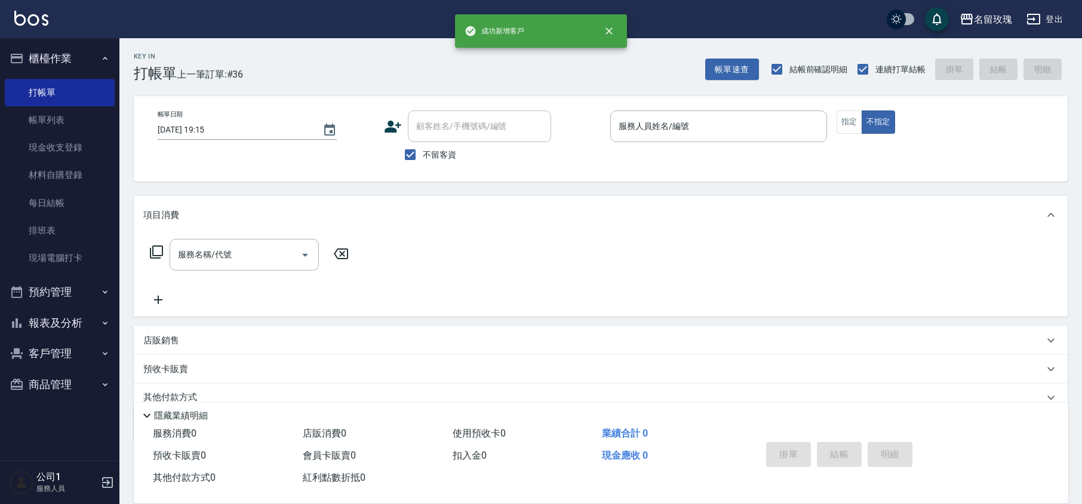
click at [431, 149] on span "不留客資" at bounding box center [439, 155] width 33 height 13
click at [423, 149] on input "不留客資" at bounding box center [410, 154] width 25 height 25
checkbox input "false"
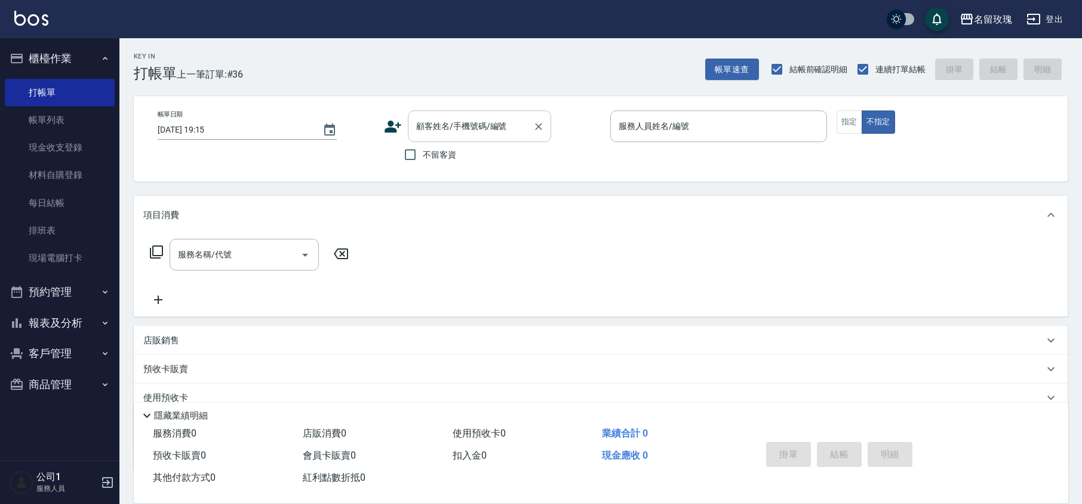
click at [440, 129] on input "顧客姓名/手機號碼/編號" at bounding box center [470, 126] width 115 height 21
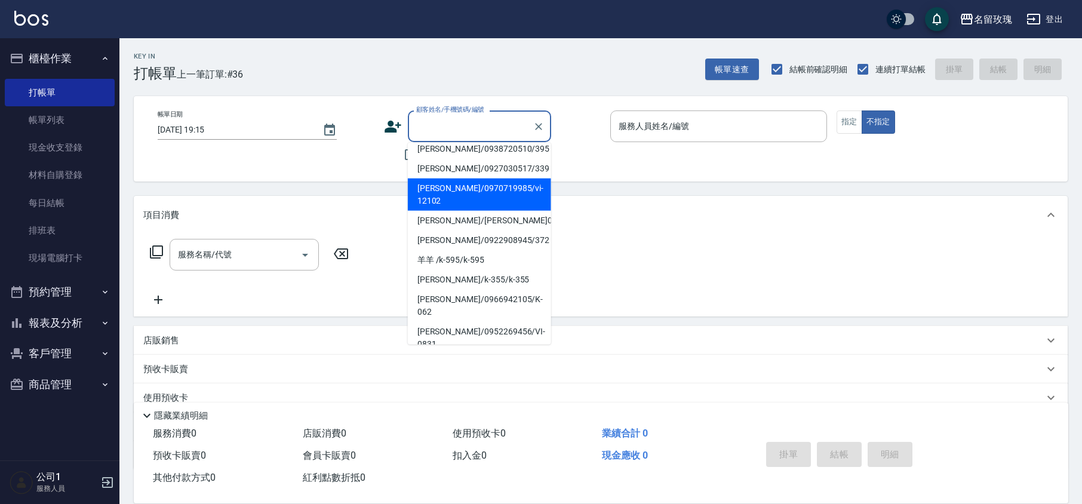
click at [500, 179] on li "[PERSON_NAME]/0970719985/vi-12102" at bounding box center [479, 195] width 143 height 32
type input "[PERSON_NAME]/0970719985/vi-12102"
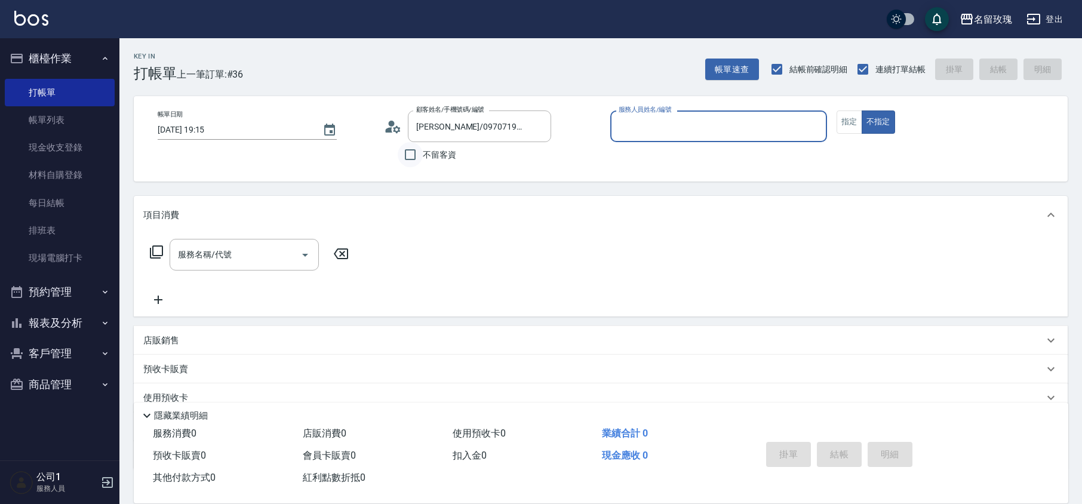
type input "VIVI-2"
click at [395, 122] on icon at bounding box center [393, 127] width 18 height 18
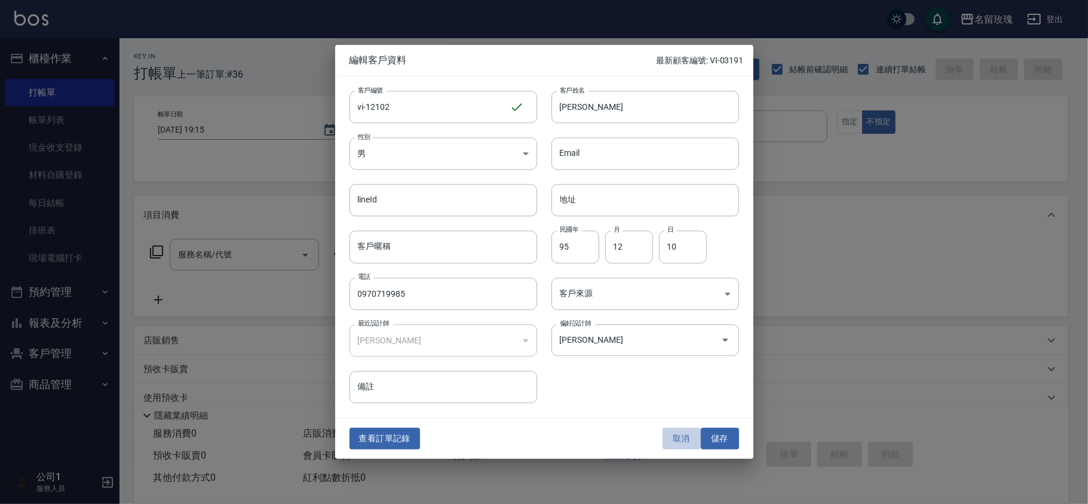
drag, startPoint x: 684, startPoint y: 438, endPoint x: 623, endPoint y: 333, distance: 120.7
click at [683, 438] on button "取消" at bounding box center [681, 439] width 38 height 22
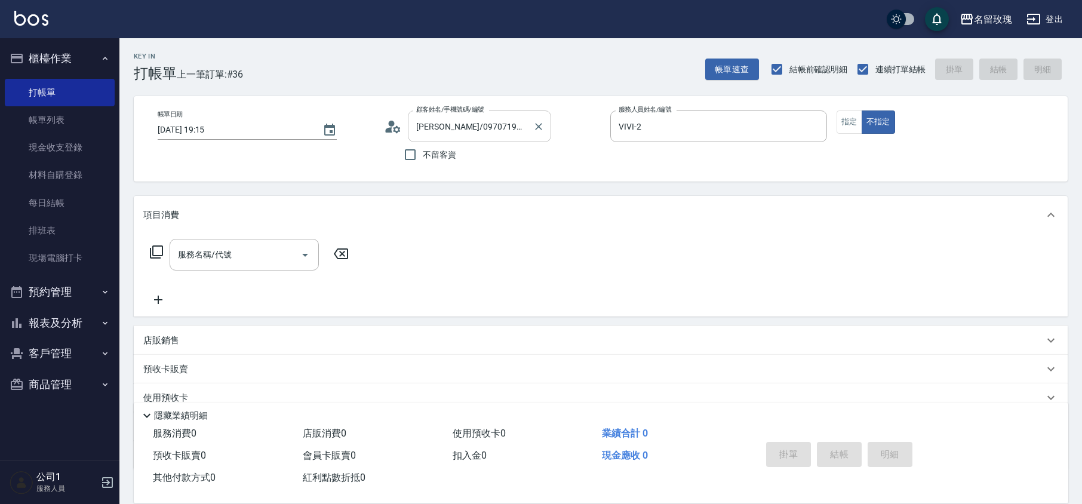
click at [502, 130] on input "[PERSON_NAME]/0970719985/vi-12102" at bounding box center [470, 126] width 115 height 21
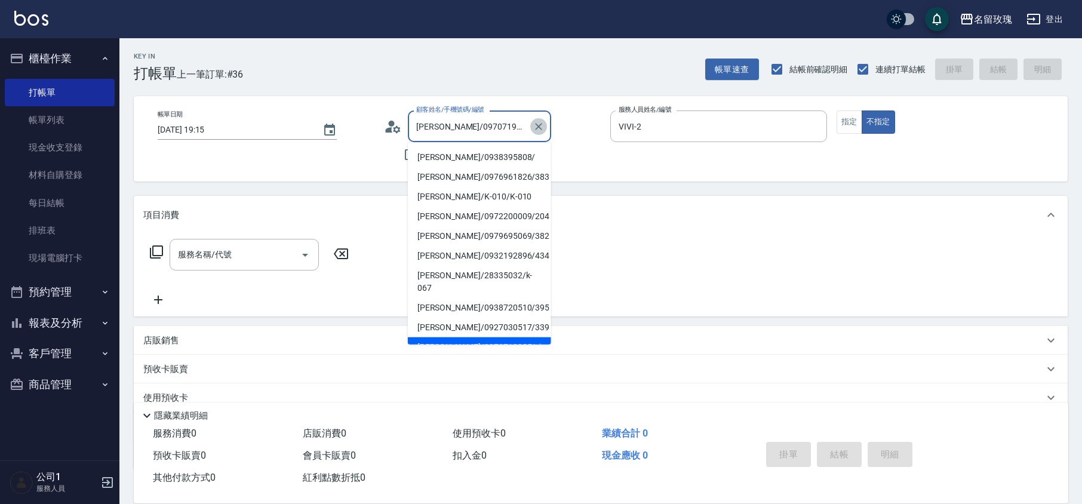
click at [539, 127] on icon "Clear" at bounding box center [538, 126] width 7 height 7
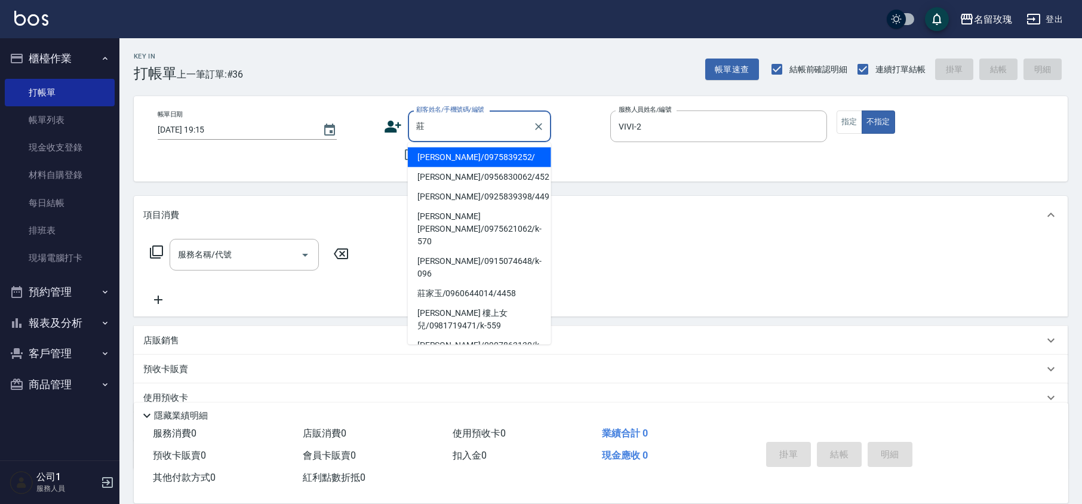
click at [454, 158] on li "[PERSON_NAME]/0975839252/" at bounding box center [479, 158] width 143 height 20
type input "[PERSON_NAME]/0975839252/"
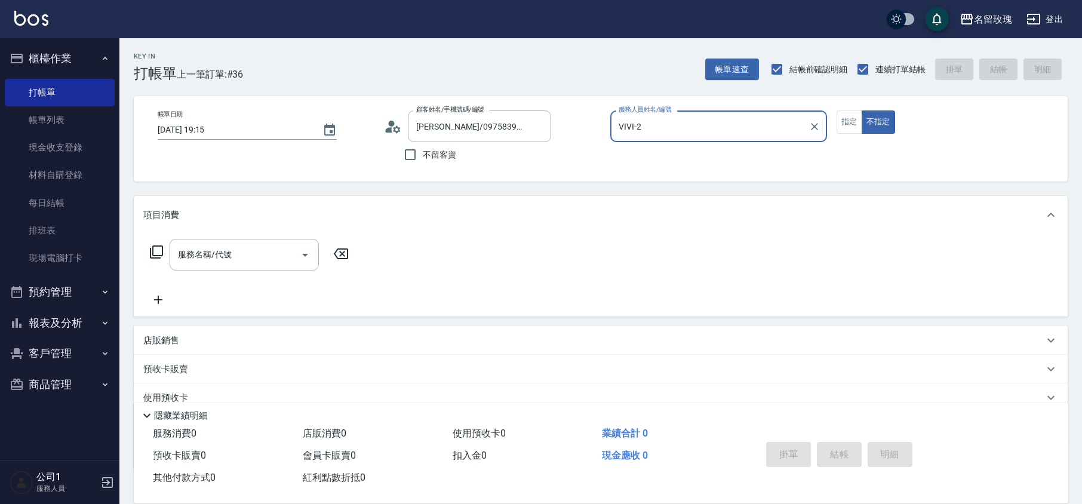
click at [389, 130] on icon at bounding box center [389, 129] width 7 height 5
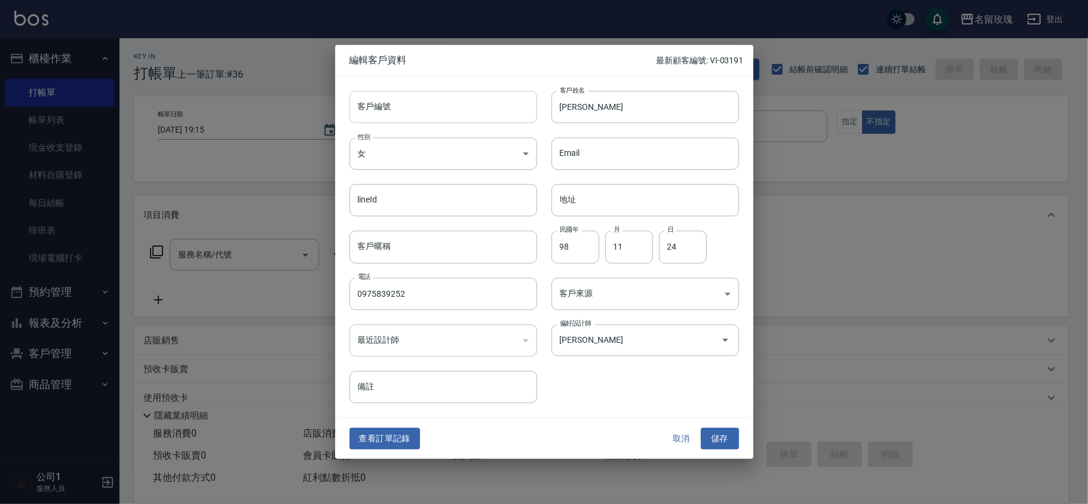
click at [373, 110] on input "客戶編號" at bounding box center [443, 107] width 188 height 32
type input "vi-11241"
click at [725, 441] on button "儲存" at bounding box center [720, 439] width 38 height 22
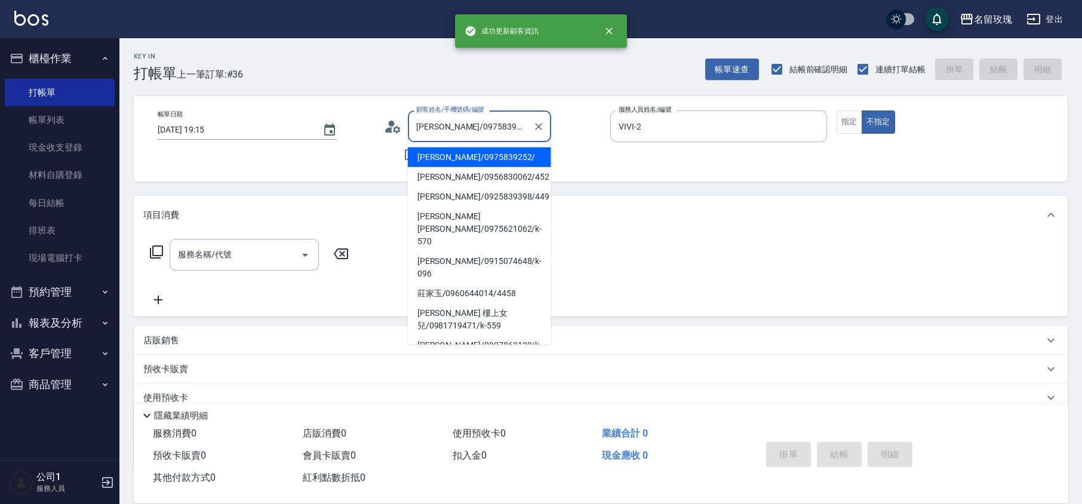
click at [502, 127] on input "[PERSON_NAME]/0975839252/" at bounding box center [470, 126] width 115 height 21
click at [413, 149] on li "[PERSON_NAME]/0975839252/" at bounding box center [479, 158] width 143 height 20
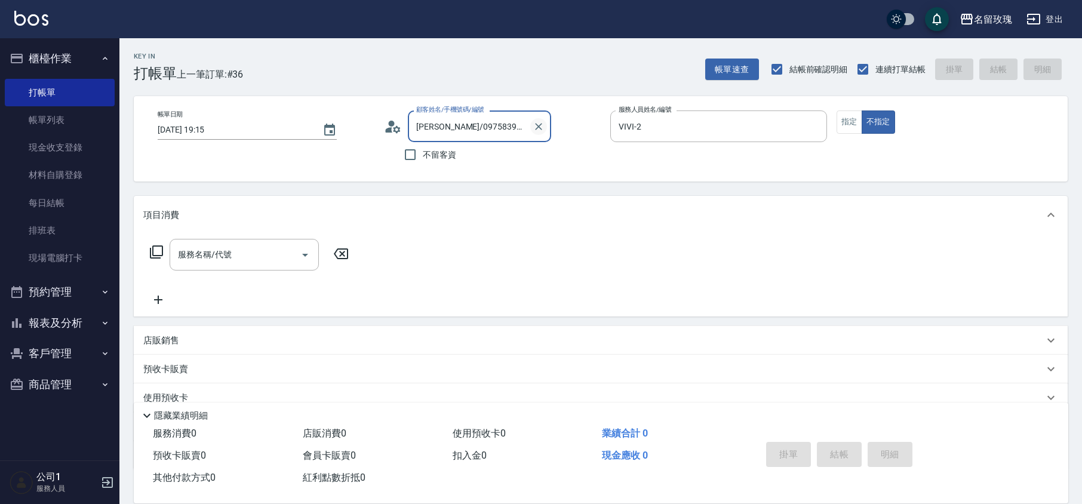
click at [538, 127] on icon "Clear" at bounding box center [538, 126] width 7 height 7
click at [435, 127] on input "顧客姓名/手機號碼/編號" at bounding box center [470, 126] width 115 height 21
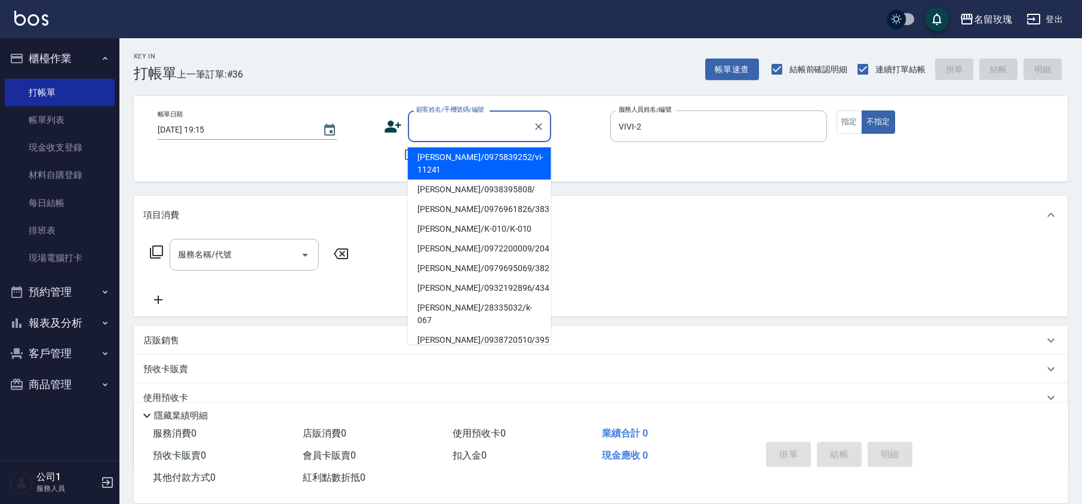
click at [475, 158] on li "[PERSON_NAME]/0975839252/vi-11241" at bounding box center [479, 164] width 143 height 32
type input "[PERSON_NAME]/0975839252/vi-11241"
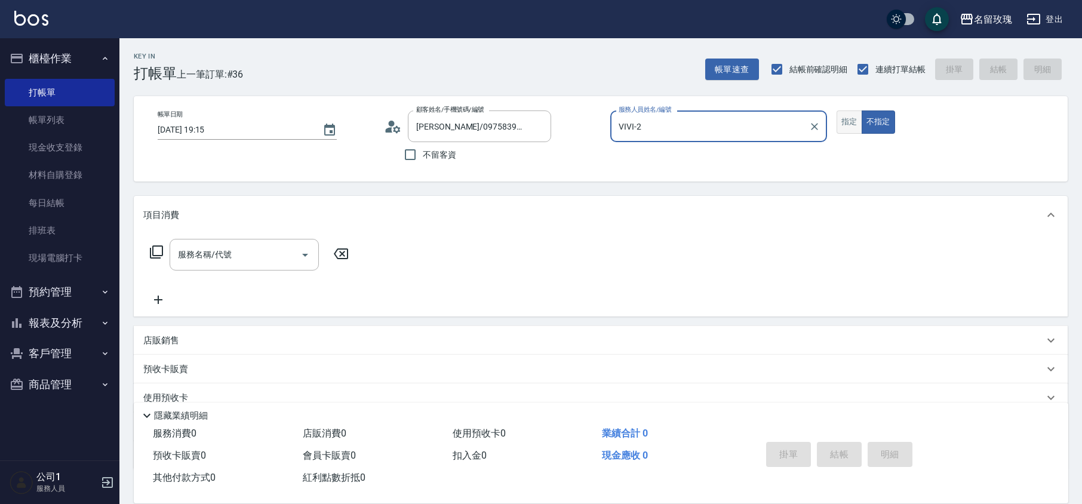
click at [846, 130] on button "指定" at bounding box center [850, 121] width 26 height 23
click at [150, 251] on icon at bounding box center [156, 252] width 14 height 14
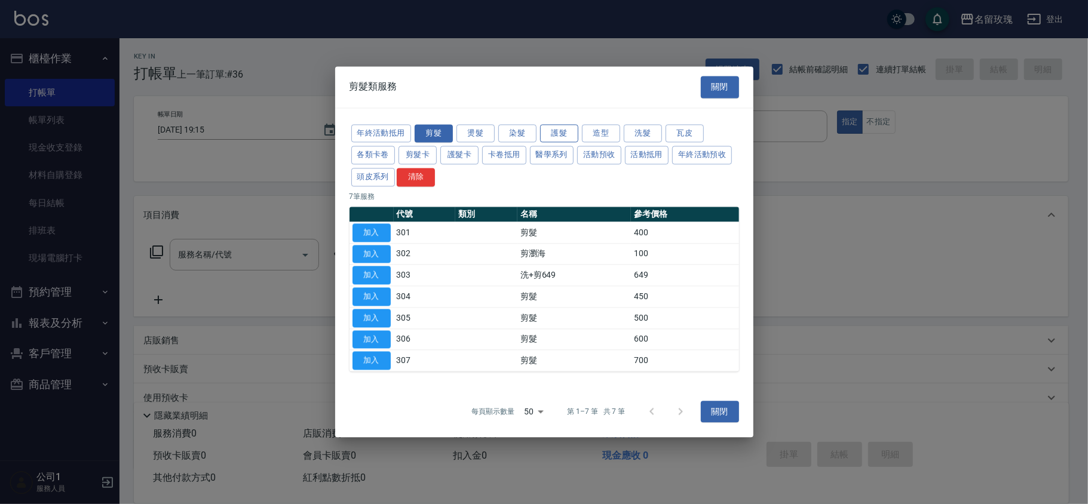
click at [558, 133] on button "護髮" at bounding box center [559, 133] width 38 height 19
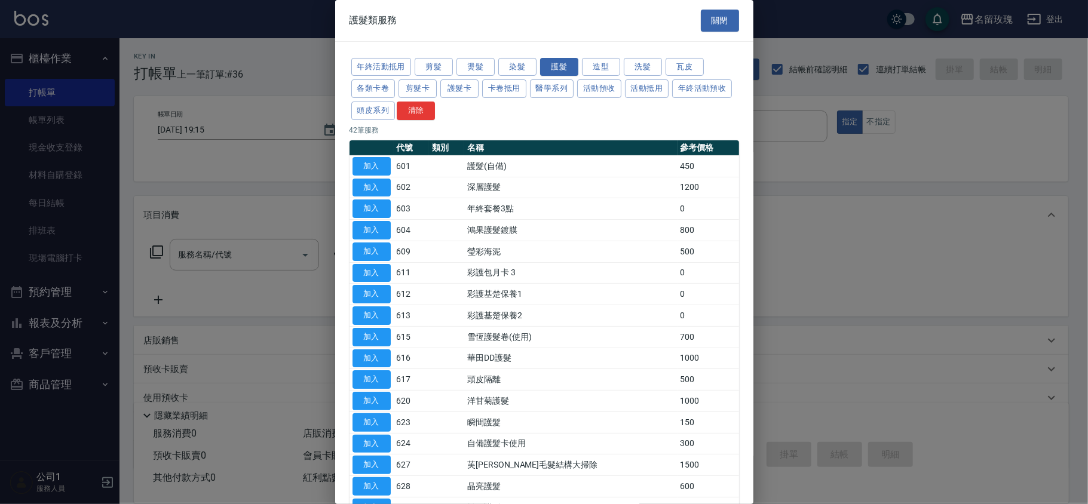
click at [514, 133] on p "42 筆服務" at bounding box center [543, 130] width 389 height 11
click at [476, 72] on button "燙髮" at bounding box center [475, 67] width 38 height 19
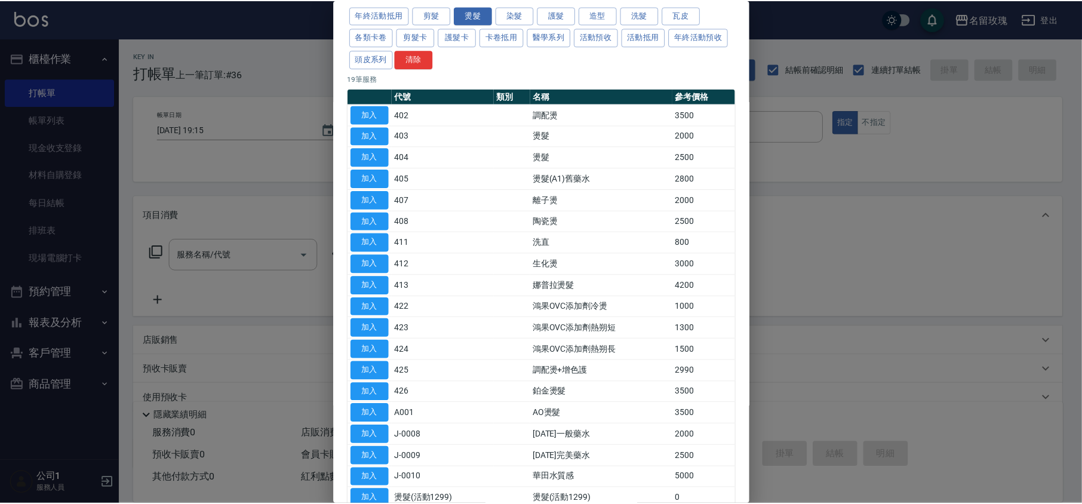
scroll to position [79, 0]
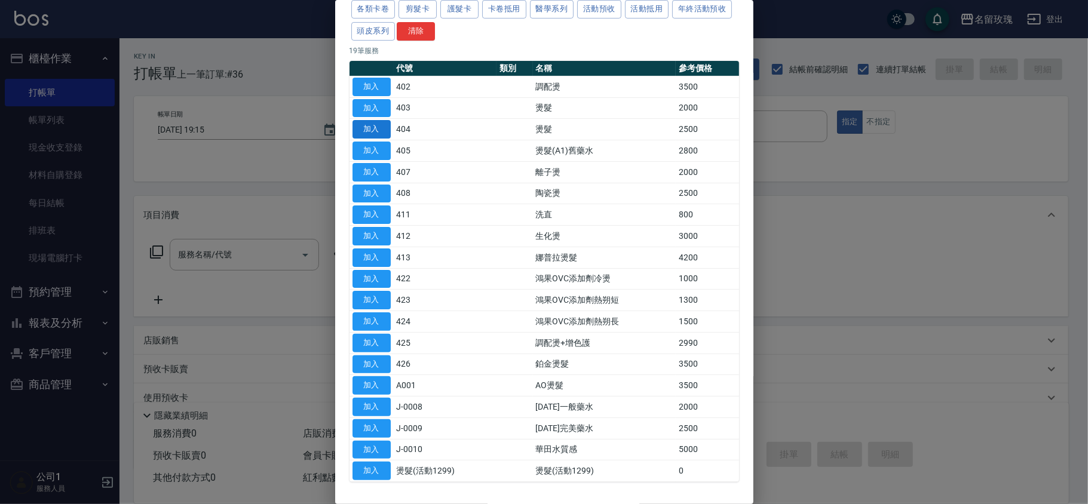
click at [368, 134] on button "加入" at bounding box center [371, 129] width 38 height 19
type input "燙髮(404)"
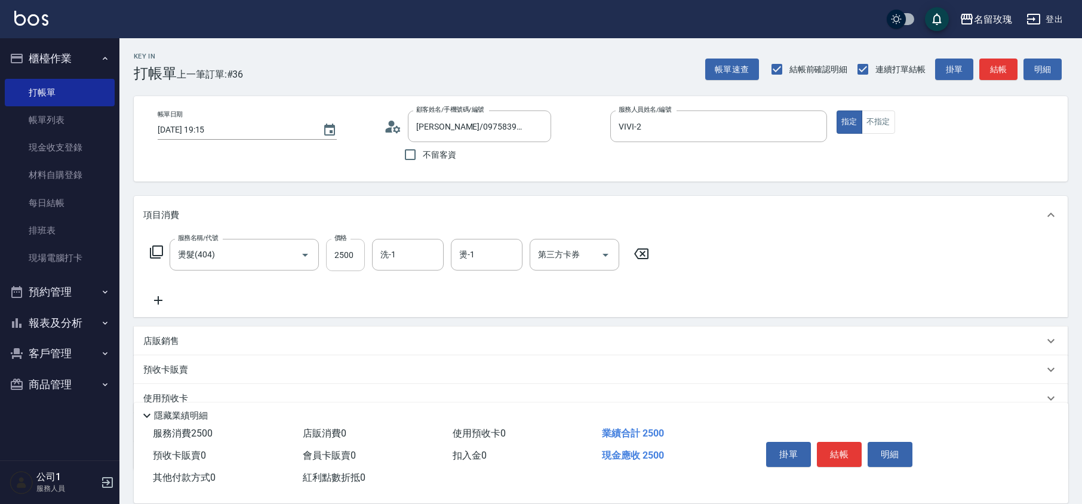
click at [348, 249] on input "2500" at bounding box center [345, 255] width 39 height 32
type input "3000"
drag, startPoint x: 402, startPoint y: 254, endPoint x: 408, endPoint y: 260, distance: 8.9
click at [403, 254] on input "洗-1" at bounding box center [407, 254] width 61 height 21
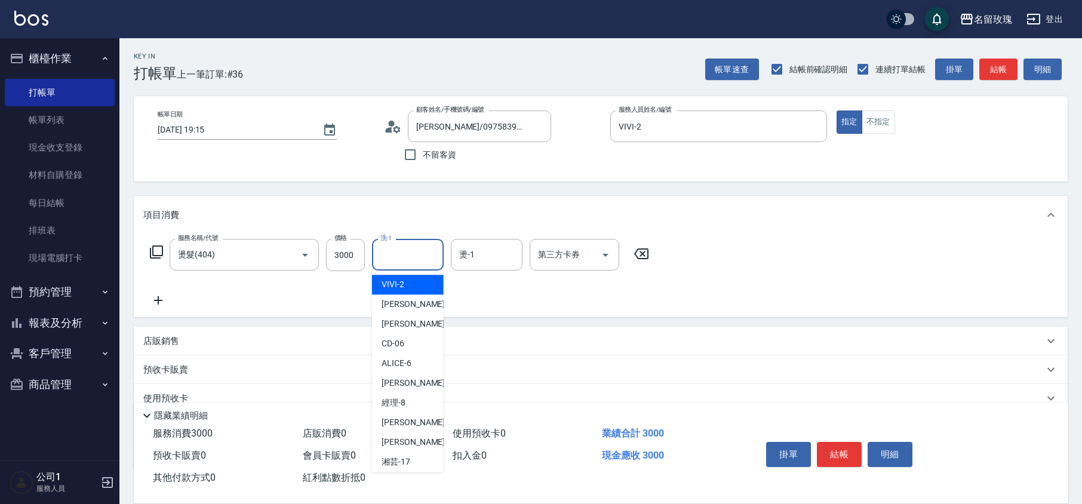
click at [398, 291] on span "VIVI -2" at bounding box center [393, 284] width 23 height 13
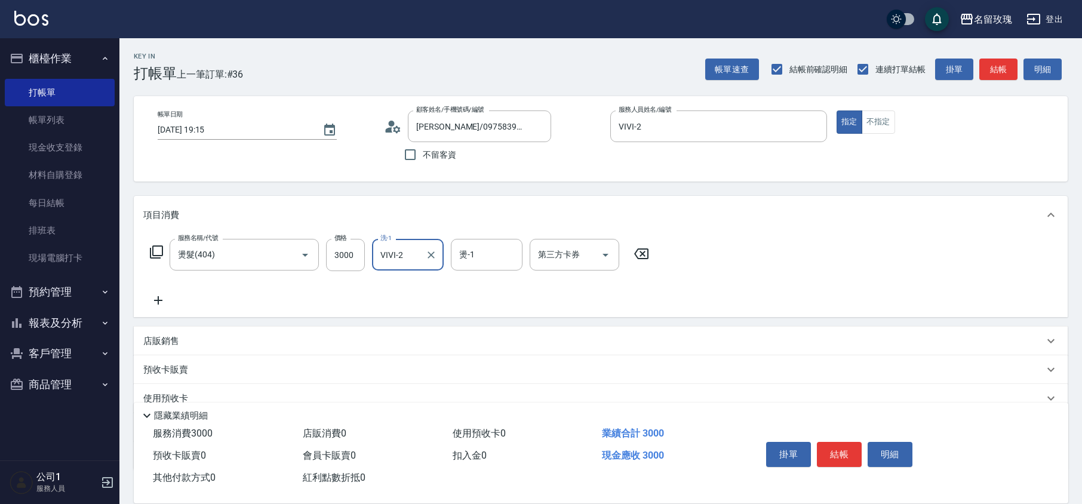
click at [414, 261] on input "VIVI-2" at bounding box center [398, 254] width 43 height 21
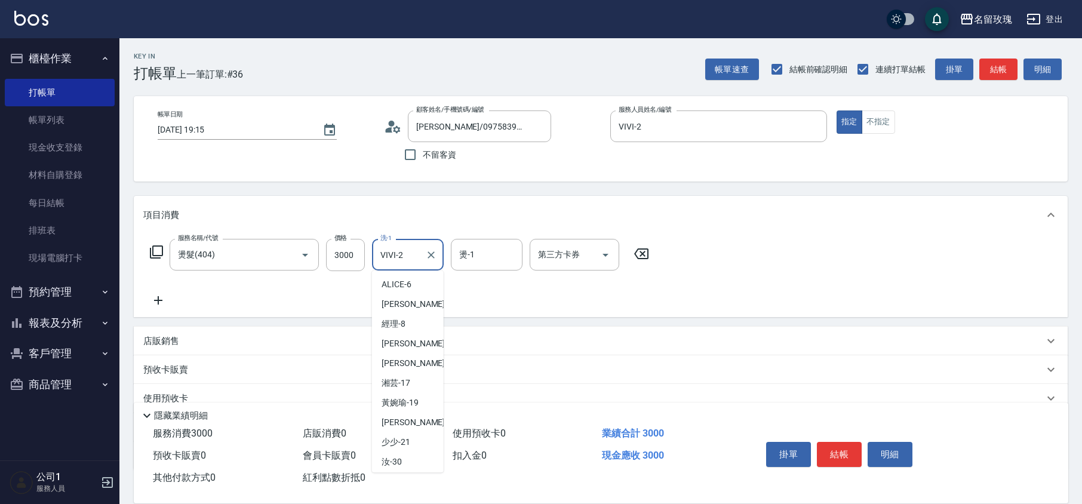
scroll to position [159, 0]
click at [408, 389] on span "湘芸 -17" at bounding box center [396, 382] width 29 height 13
type input "湘芸-17"
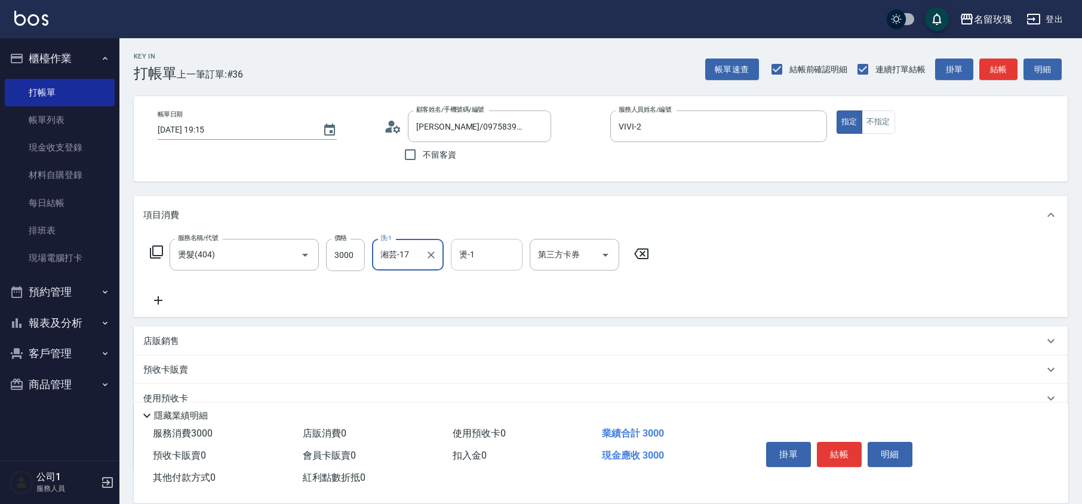
click at [503, 240] on div "燙-1" at bounding box center [487, 255] width 72 height 32
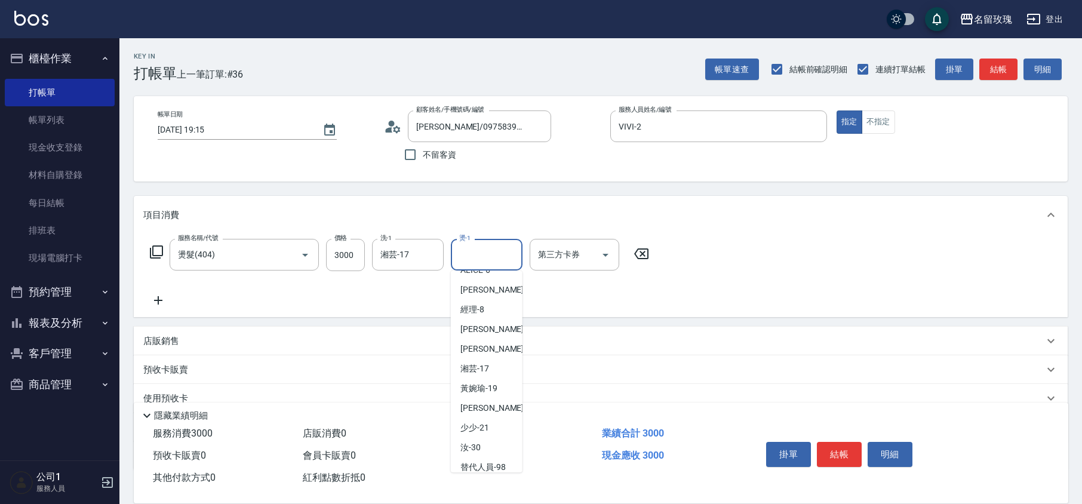
scroll to position [235, 0]
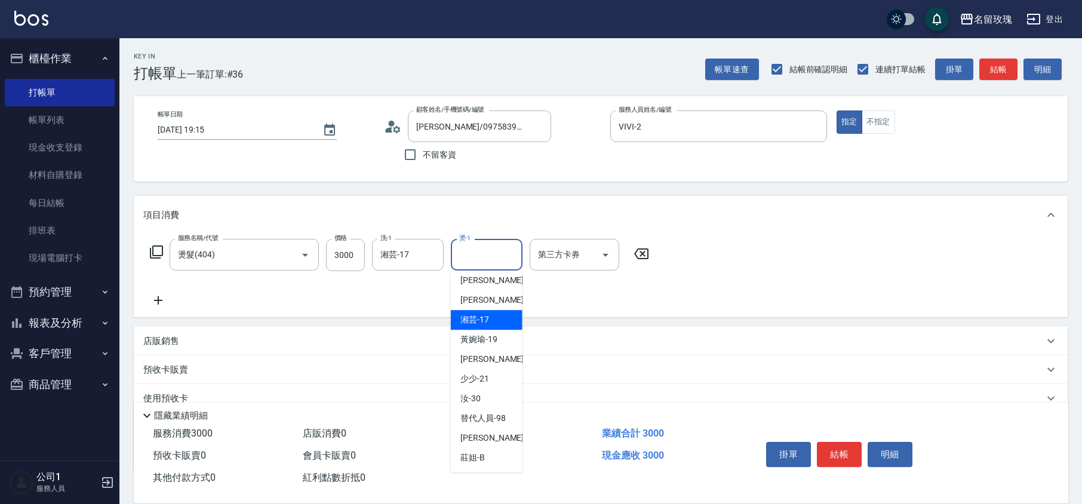
click at [488, 314] on span "湘芸 -17" at bounding box center [474, 320] width 29 height 13
type input "湘芸-17"
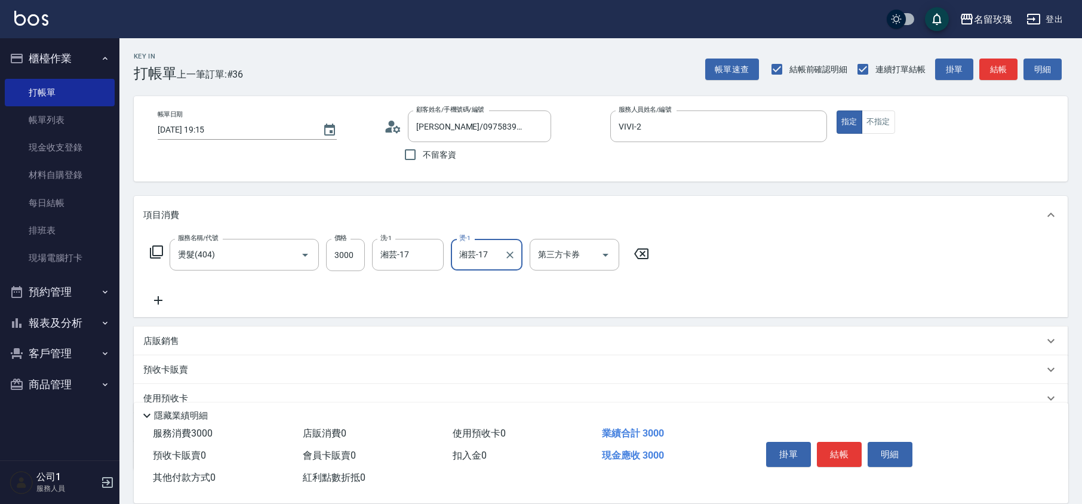
click at [472, 302] on div "服務名稱/代號 燙髮(404) 服務名稱/代號 價格 3000 價格 洗-1 湘芸-17 洗-1 燙-1 湘芸-17 燙-1 第三方卡券 第三方卡券" at bounding box center [399, 273] width 513 height 69
click at [349, 251] on input "3000" at bounding box center [345, 255] width 39 height 32
click at [343, 254] on input "3000" at bounding box center [345, 255] width 39 height 32
type input "3500"
click at [842, 451] on button "結帳" at bounding box center [839, 454] width 45 height 25
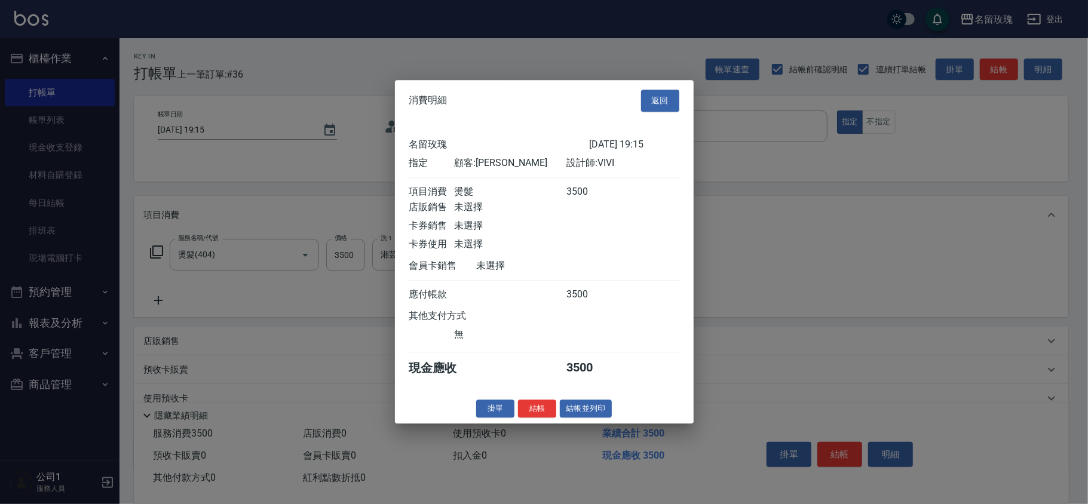
click at [529, 412] on button "結帳" at bounding box center [537, 409] width 38 height 19
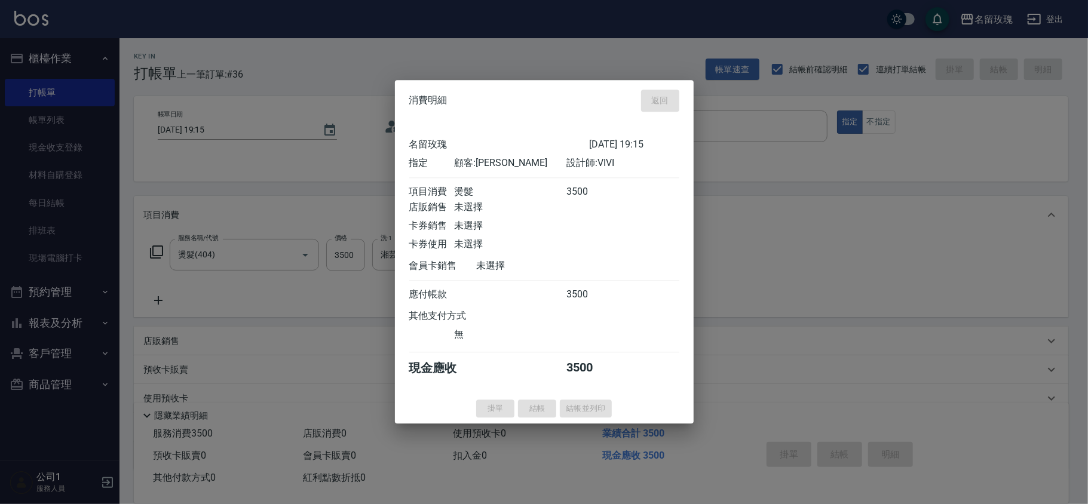
type input "[DATE] 19:20"
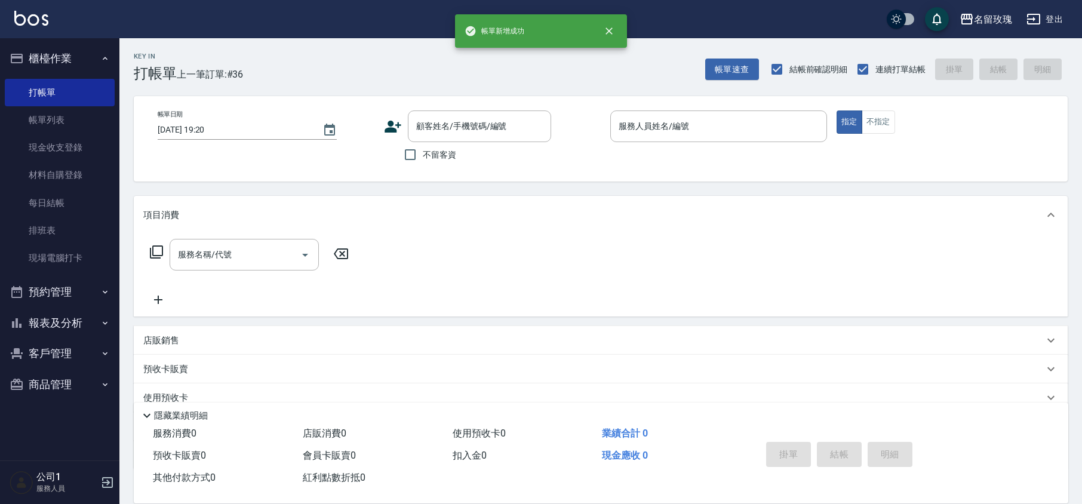
scroll to position [0, 0]
click at [441, 124] on div "顧客姓名/手機號碼/編號 顧客姓名/手機號碼/編號" at bounding box center [479, 126] width 143 height 32
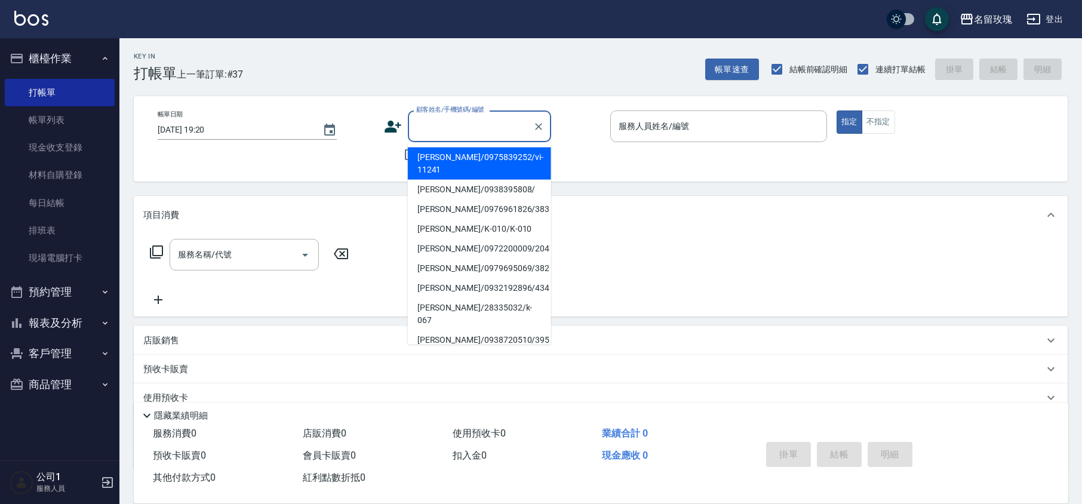
click at [443, 156] on li "[PERSON_NAME]/0975839252/vi-11241" at bounding box center [479, 164] width 143 height 32
type input "[PERSON_NAME]/0975839252/vi-11241"
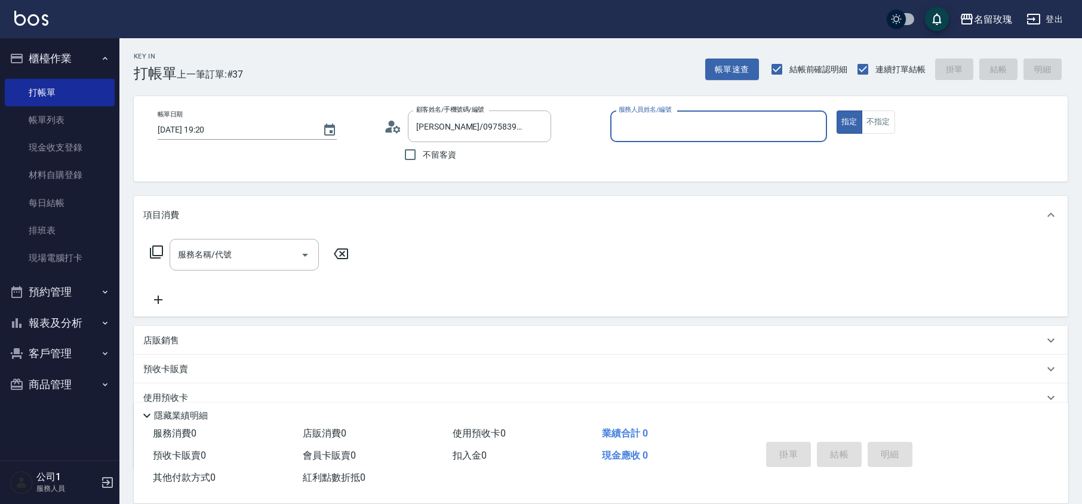
type input "VIVI-2"
click at [388, 130] on icon at bounding box center [389, 129] width 7 height 5
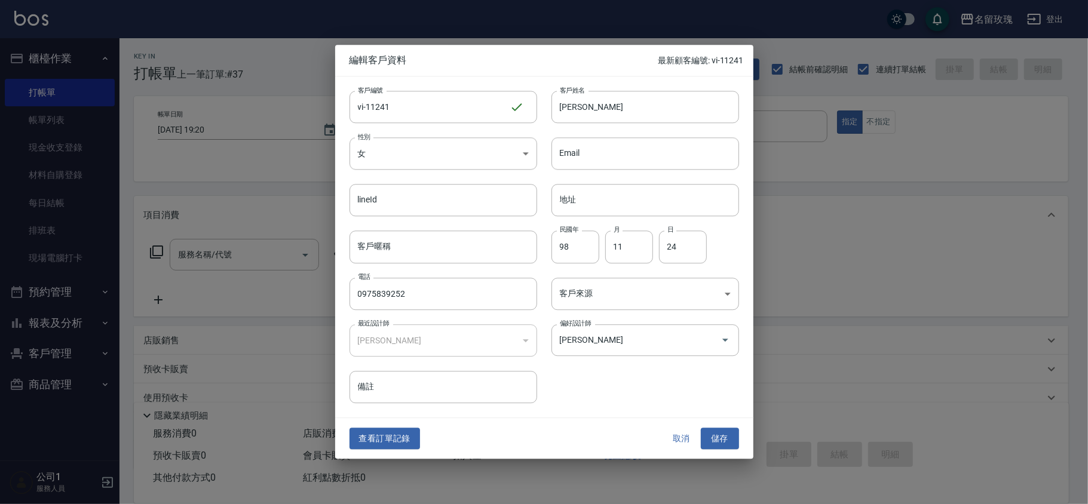
click at [669, 446] on button "取消" at bounding box center [681, 439] width 38 height 22
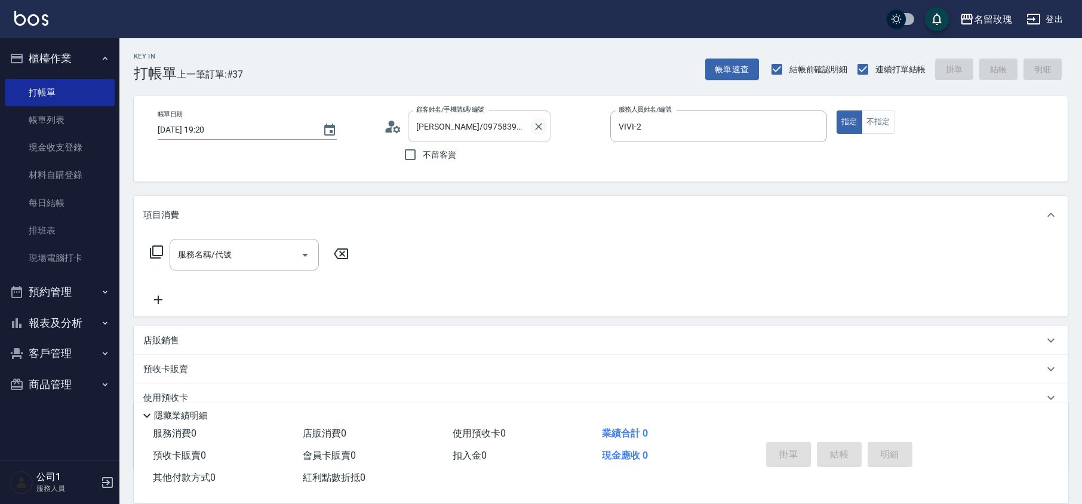
click at [540, 128] on icon "Clear" at bounding box center [538, 126] width 7 height 7
click at [819, 123] on icon "Clear" at bounding box center [815, 127] width 12 height 12
click at [798, 168] on div "帳單日期 [DATE] 19:20 顧客姓名/手機號碼/編號 顧客姓名/手機號碼/編號 不留客資 服務人員姓名/編號 服務人員姓名/編號 指定 不指定" at bounding box center [601, 138] width 934 height 85
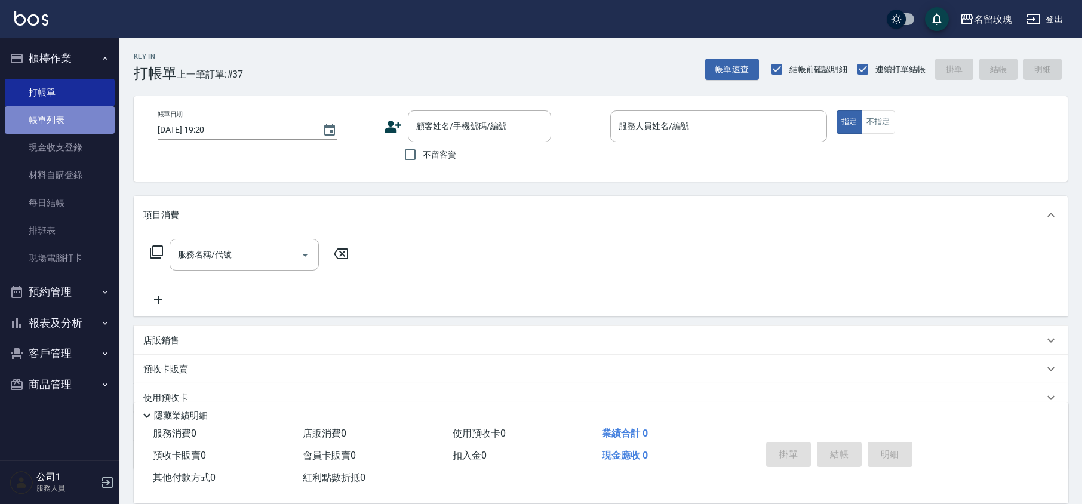
click at [41, 117] on link "帳單列表" at bounding box center [60, 119] width 110 height 27
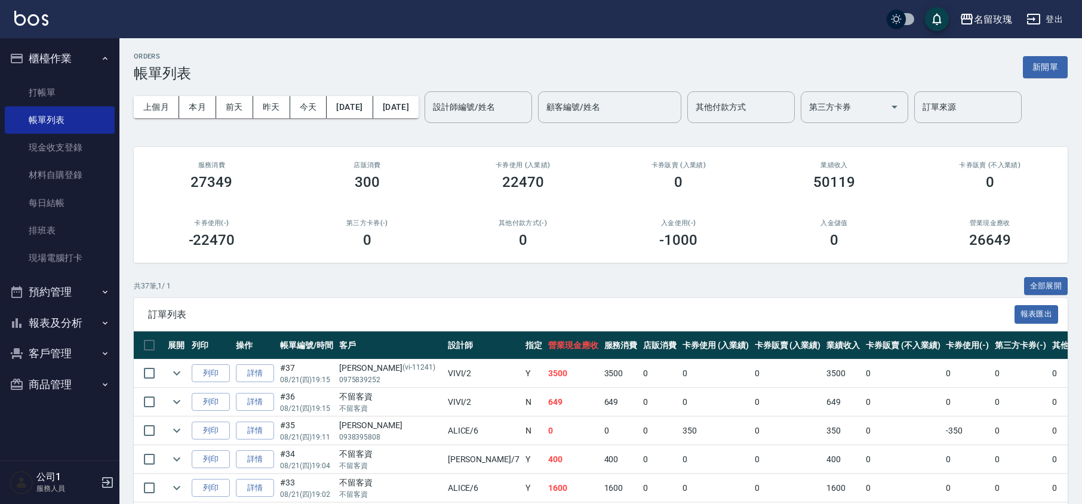
click at [499, 89] on div "上個月 本月 [DATE] [DATE] [DATE] [DATE] [DATE] 設計師編號/姓名 設計師編號/姓名 顧客編號/姓名 顧客編號/姓名 其他付…" at bounding box center [601, 107] width 934 height 51
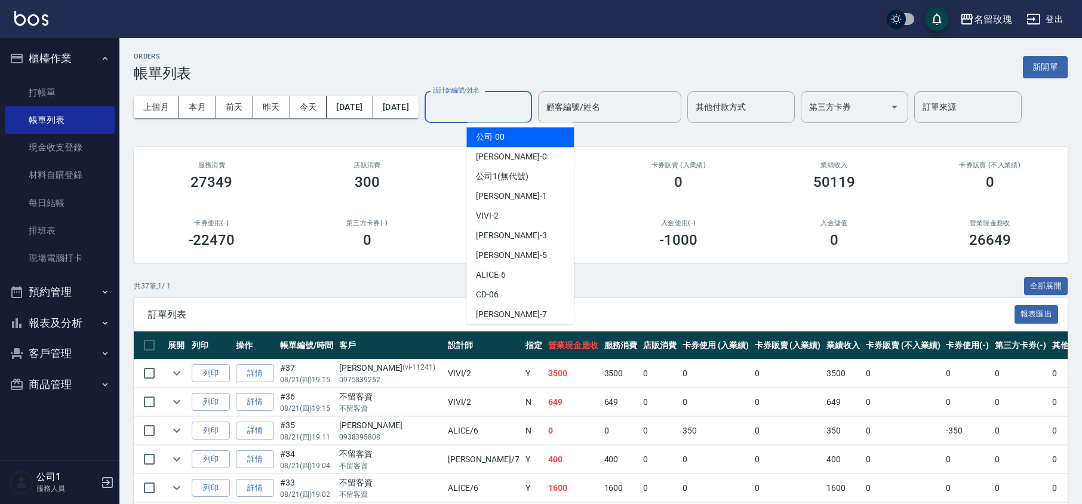
click at [508, 106] on input "設計師編號/姓名" at bounding box center [478, 107] width 97 height 21
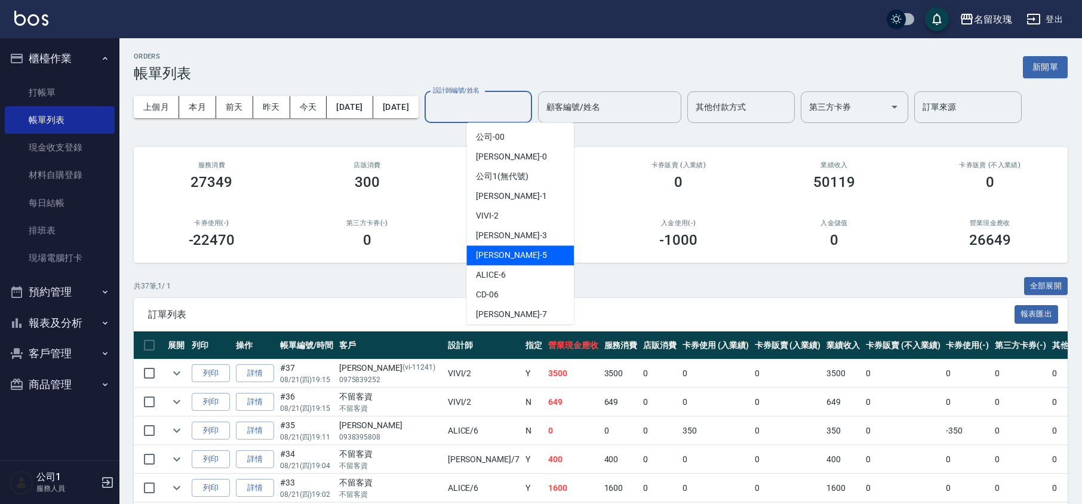
click at [514, 257] on div "[PERSON_NAME] -5" at bounding box center [519, 255] width 107 height 20
type input "KELLY-5"
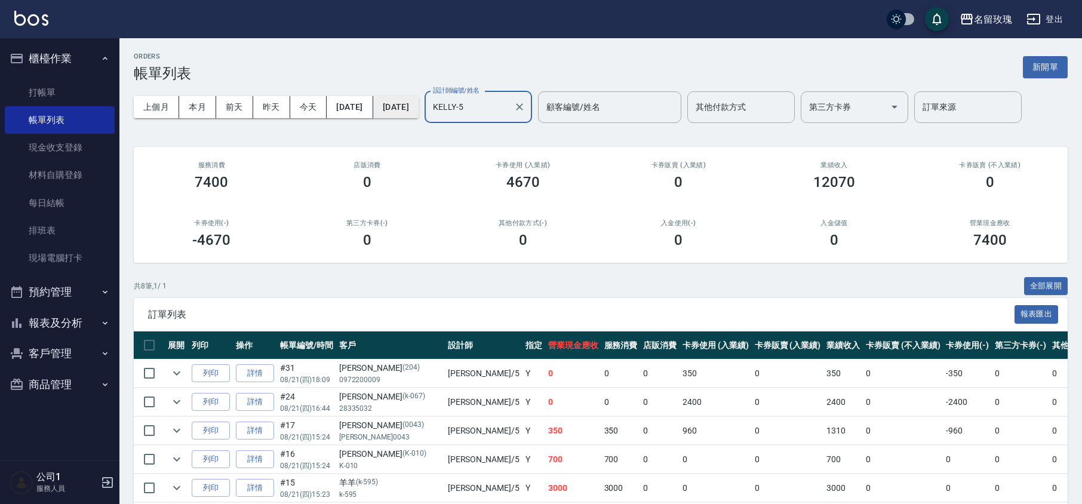
drag, startPoint x: 530, startPoint y: 118, endPoint x: 424, endPoint y: 117, distance: 106.3
click at [424, 117] on div "上個月 本月 [DATE] [DATE] [DATE] [DATE] [DATE] 設計師編號/姓名 [PERSON_NAME]-5 設計師編號/姓名 顧客編…" at bounding box center [601, 107] width 934 height 51
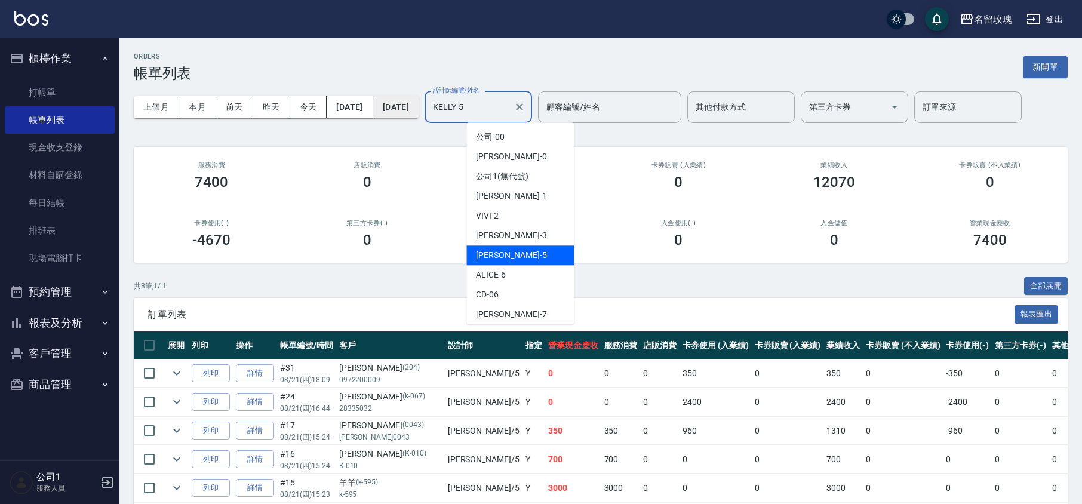
drag, startPoint x: 509, startPoint y: 103, endPoint x: 428, endPoint y: 103, distance: 80.6
click at [429, 103] on div "上個月 本月 [DATE] [DATE] [DATE] [DATE] [DATE] 設計師編號/姓名 [PERSON_NAME]-5 設計師編號/姓名 顧客編…" at bounding box center [601, 107] width 934 height 51
click at [79, 321] on button "報表及分析" at bounding box center [60, 323] width 110 height 31
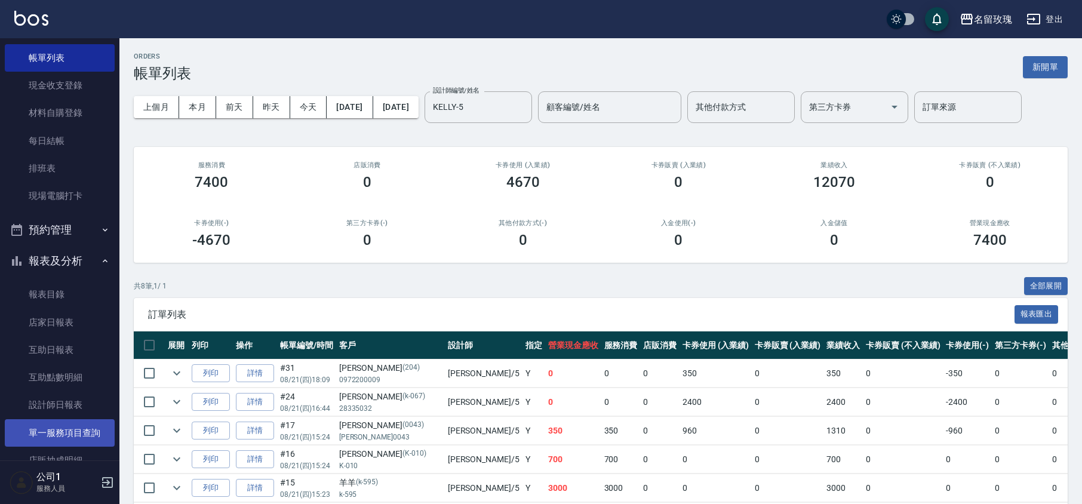
scroll to position [79, 0]
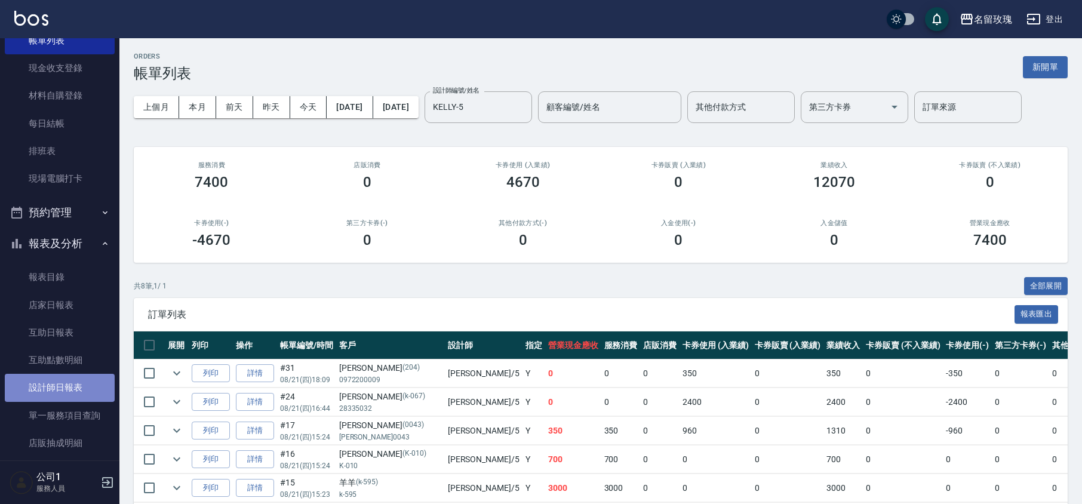
click at [82, 390] on link "設計師日報表" at bounding box center [60, 387] width 110 height 27
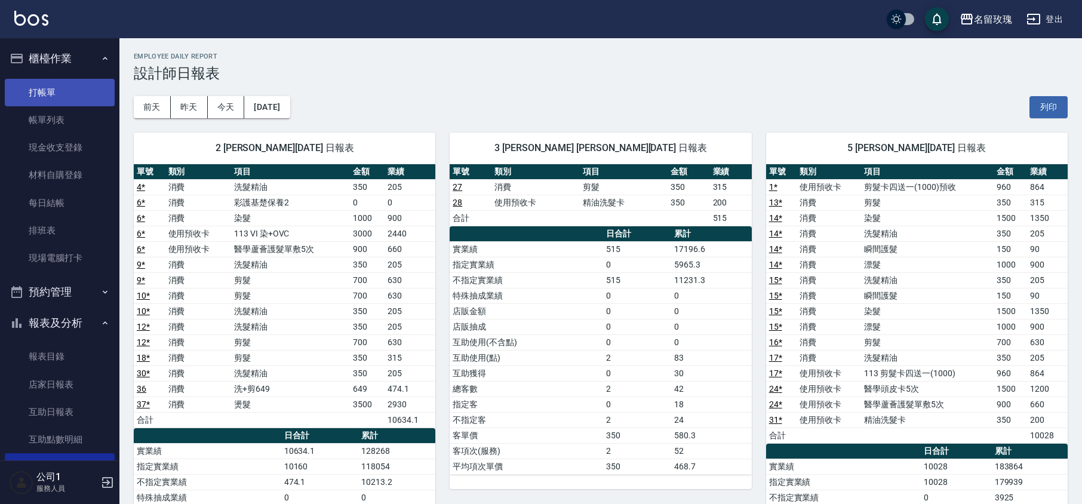
click at [72, 87] on link "打帳單" at bounding box center [60, 92] width 110 height 27
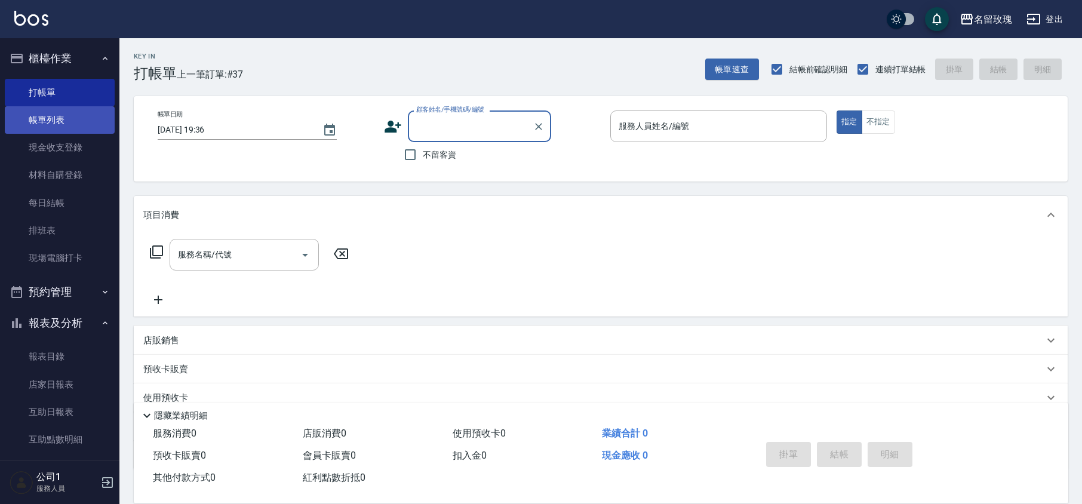
click at [72, 111] on link "帳單列表" at bounding box center [60, 119] width 110 height 27
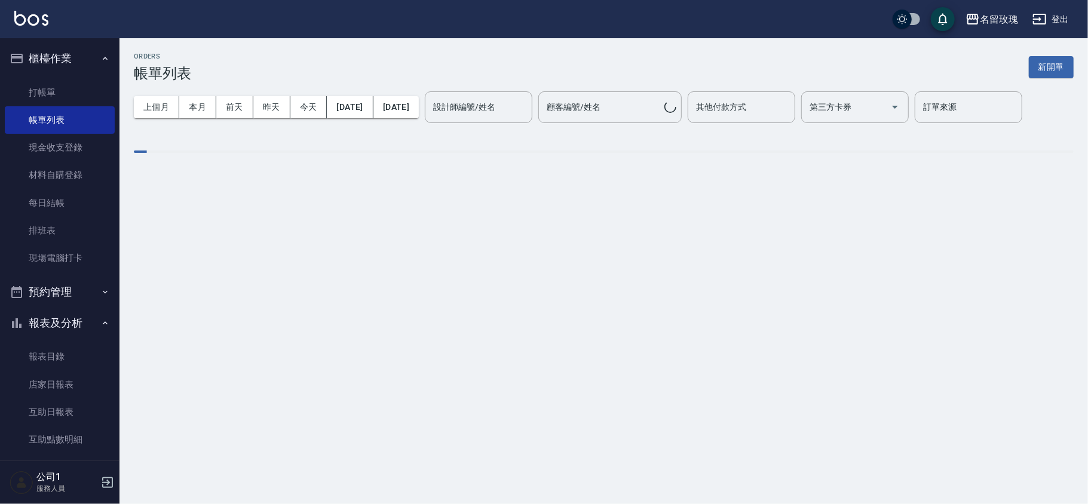
click at [521, 108] on div "設計師編號/姓名 設計師編號/姓名" at bounding box center [478, 107] width 107 height 32
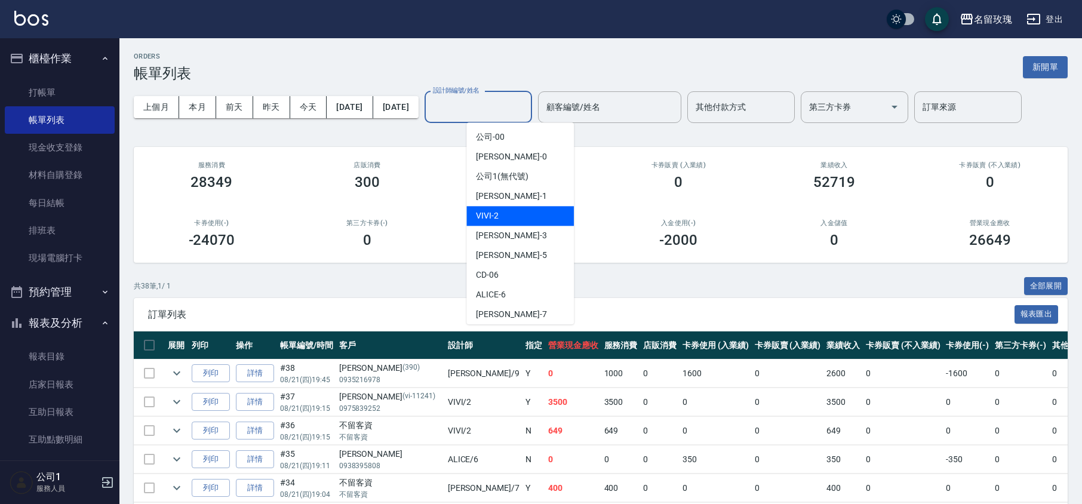
click at [533, 215] on div "VIVI -2" at bounding box center [519, 216] width 107 height 20
type input "VIVI-2"
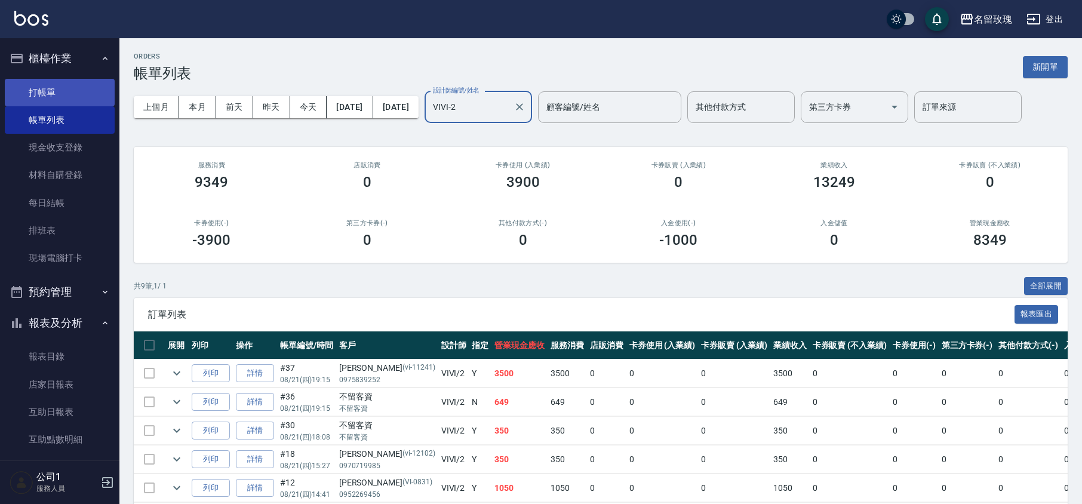
click at [53, 91] on link "打帳單" at bounding box center [60, 92] width 110 height 27
